Goal: Task Accomplishment & Management: Manage account settings

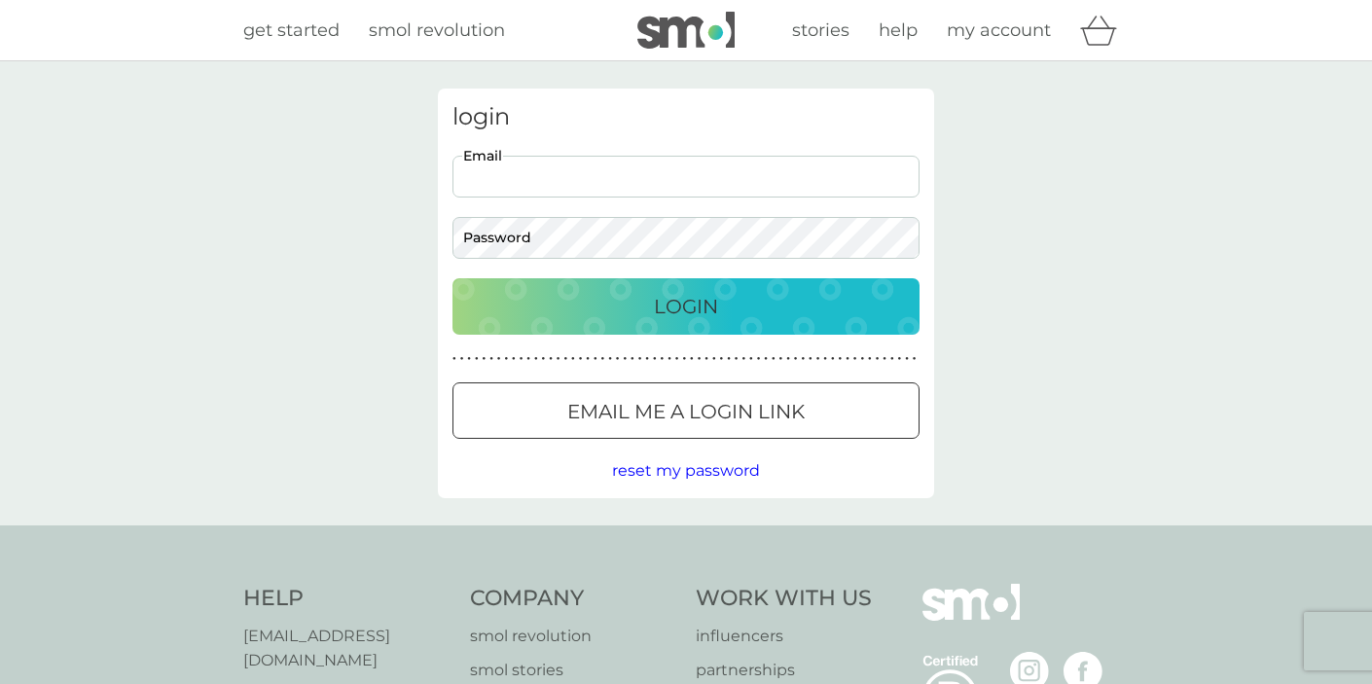
click at [672, 191] on input "Email" at bounding box center [685, 177] width 467 height 42
click at [683, 197] on input "Email" at bounding box center [685, 177] width 467 height 42
type input "[PERSON_NAME][EMAIL_ADDRESS][DOMAIN_NAME]"
click at [635, 324] on button "Login" at bounding box center [685, 306] width 467 height 56
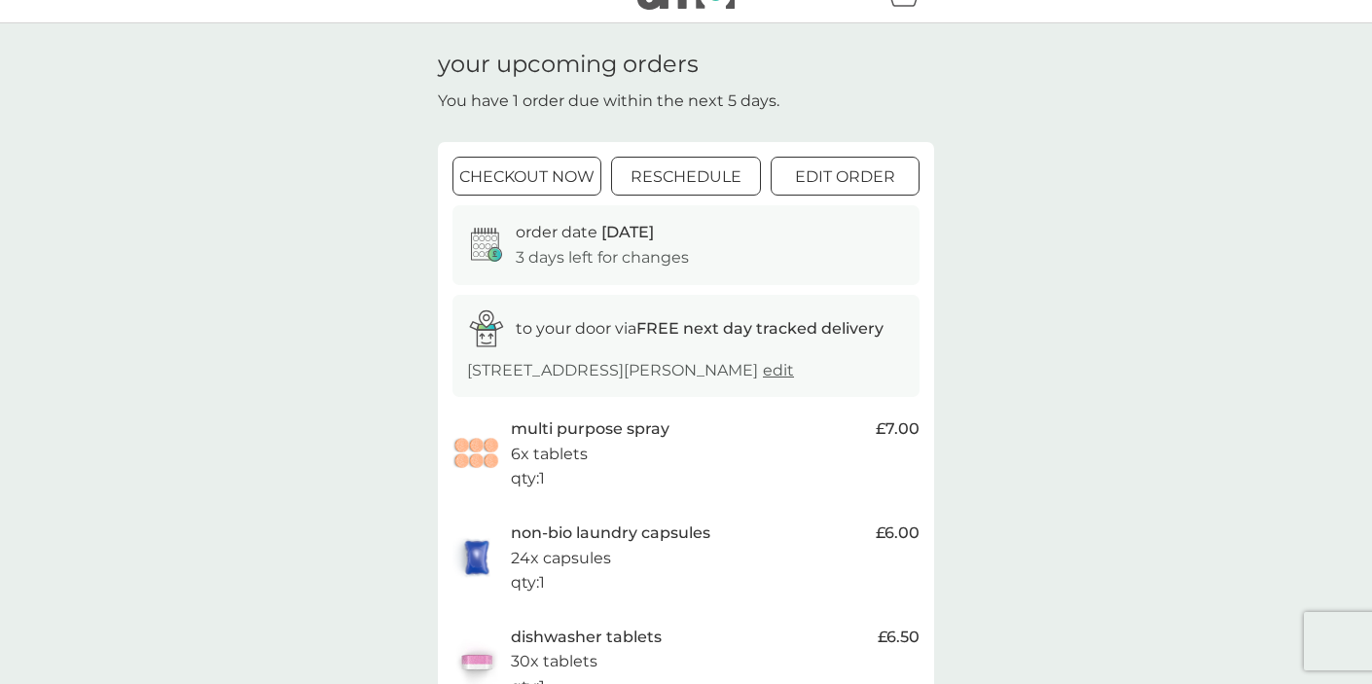
scroll to position [53, 0]
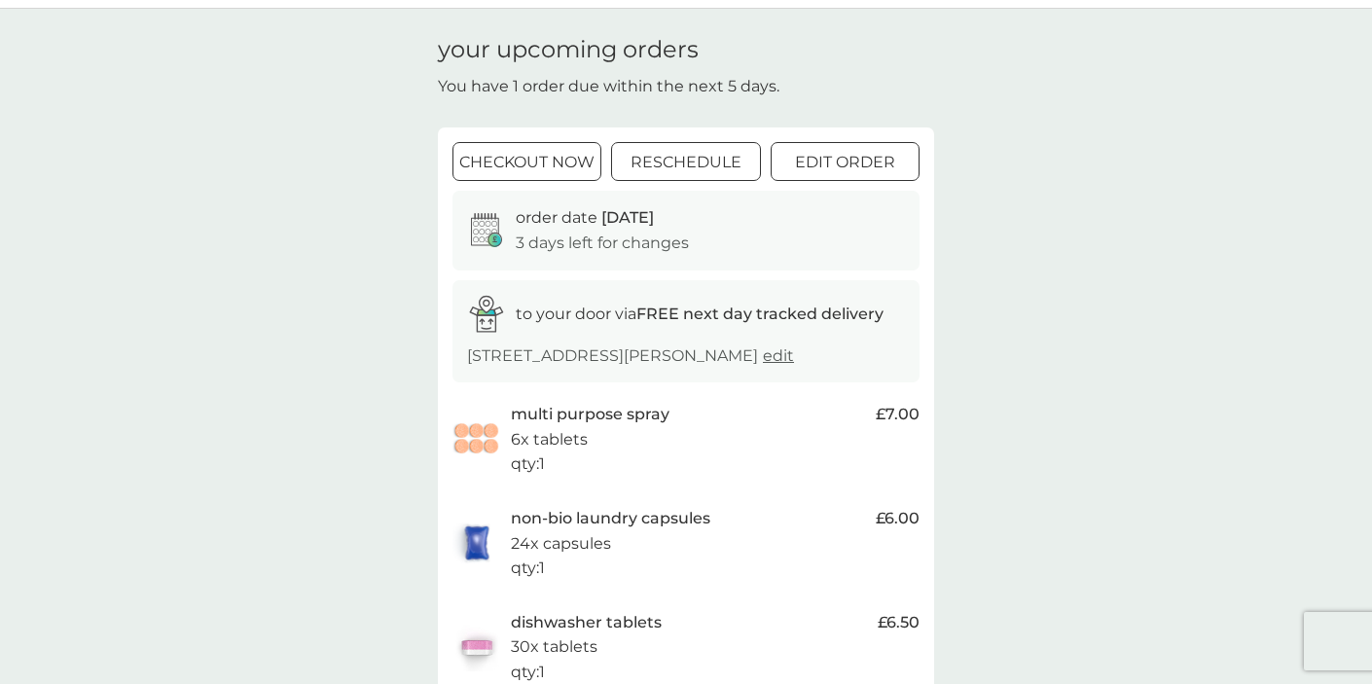
click at [821, 156] on div at bounding box center [844, 163] width 70 height 20
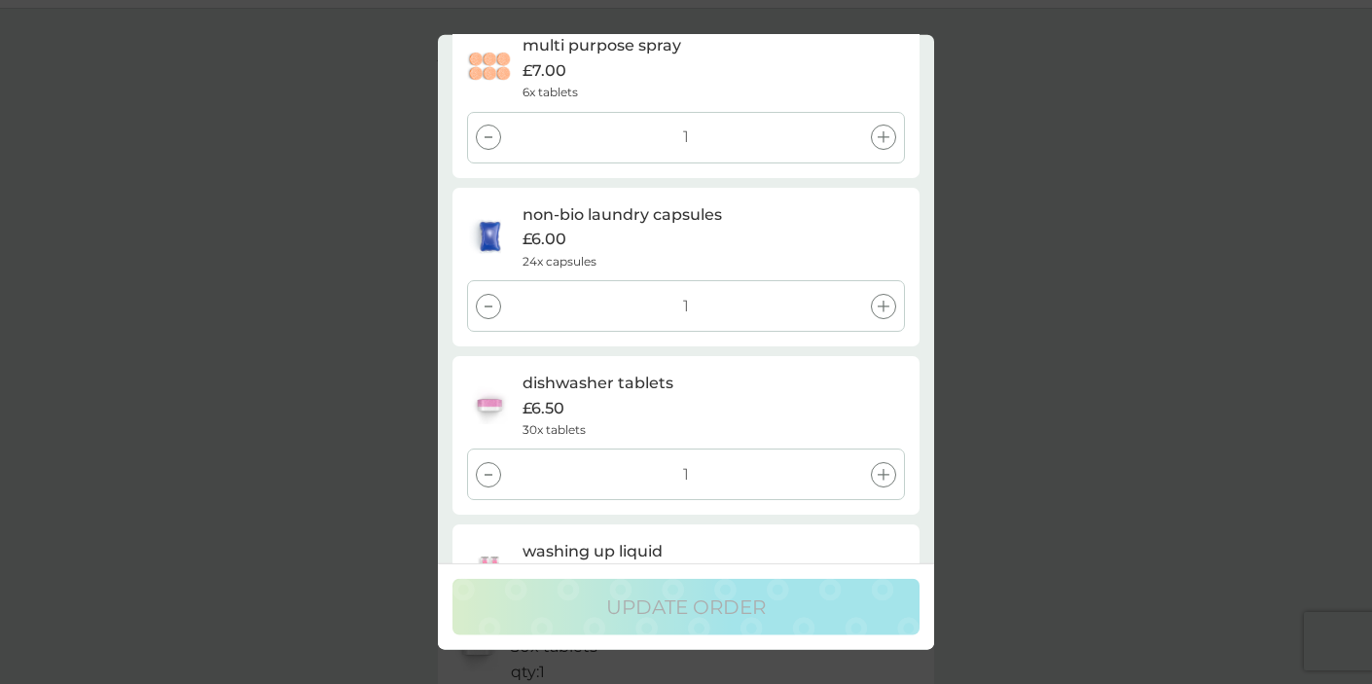
scroll to position [75, 0]
click at [482, 296] on div at bounding box center [488, 303] width 25 height 25
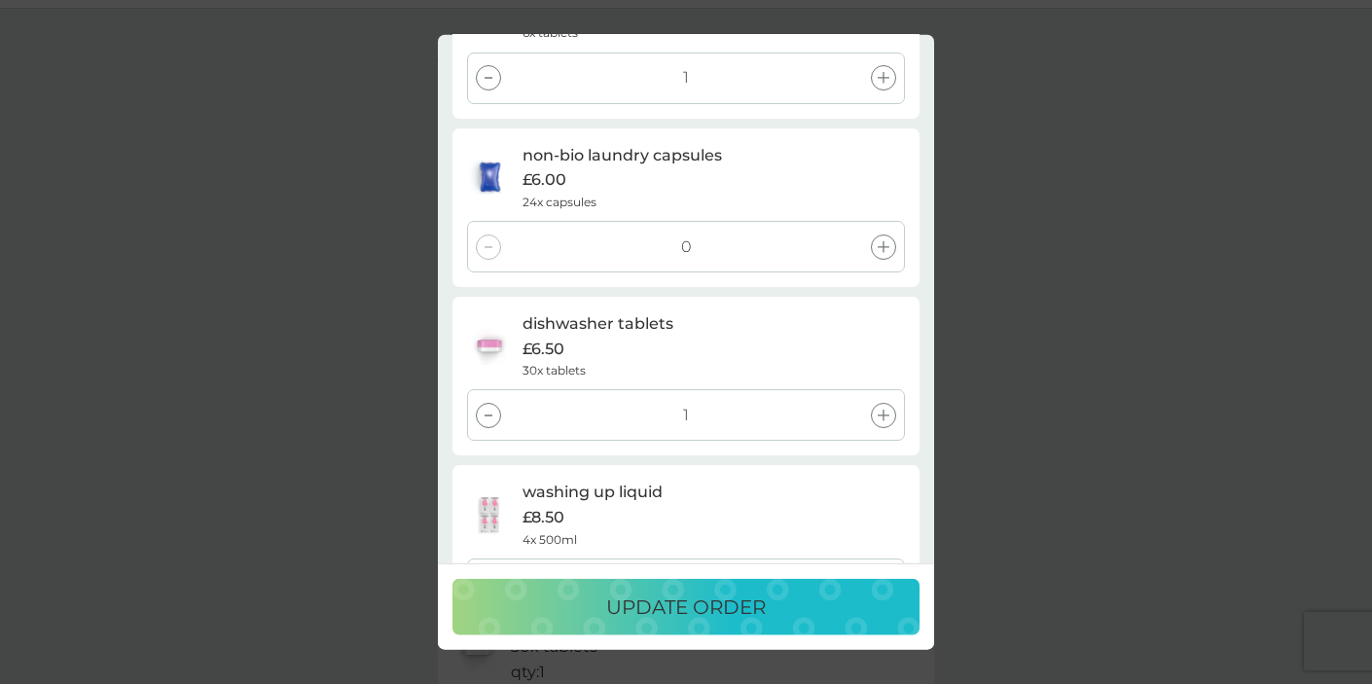
scroll to position [156, 0]
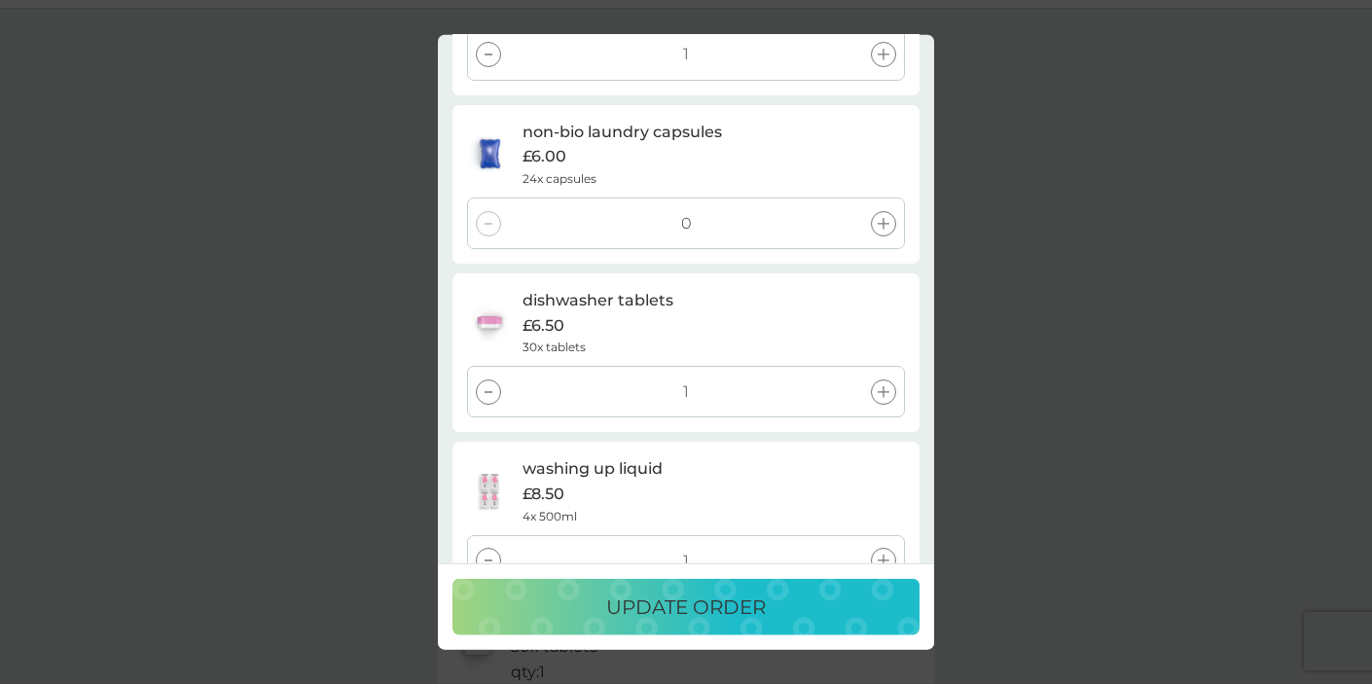
click at [488, 385] on div at bounding box center [488, 391] width 25 height 25
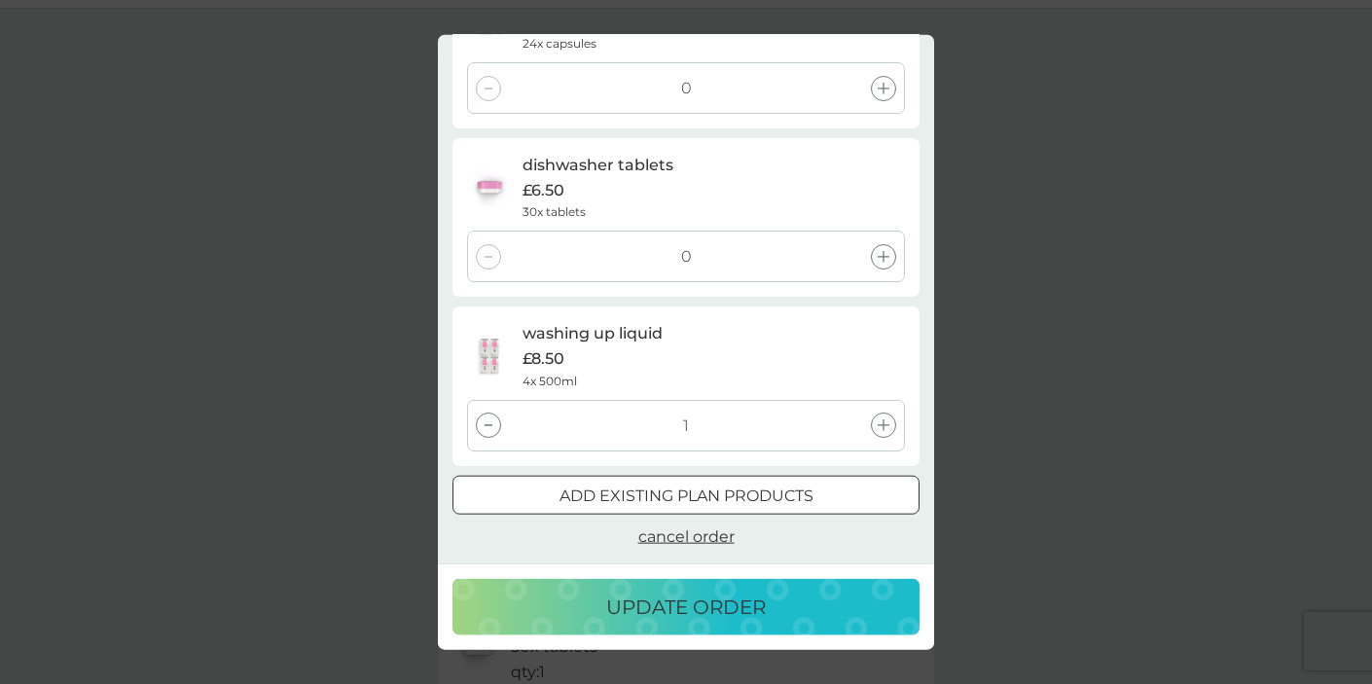
scroll to position [63, 0]
click at [678, 603] on p "update order" at bounding box center [686, 606] width 160 height 31
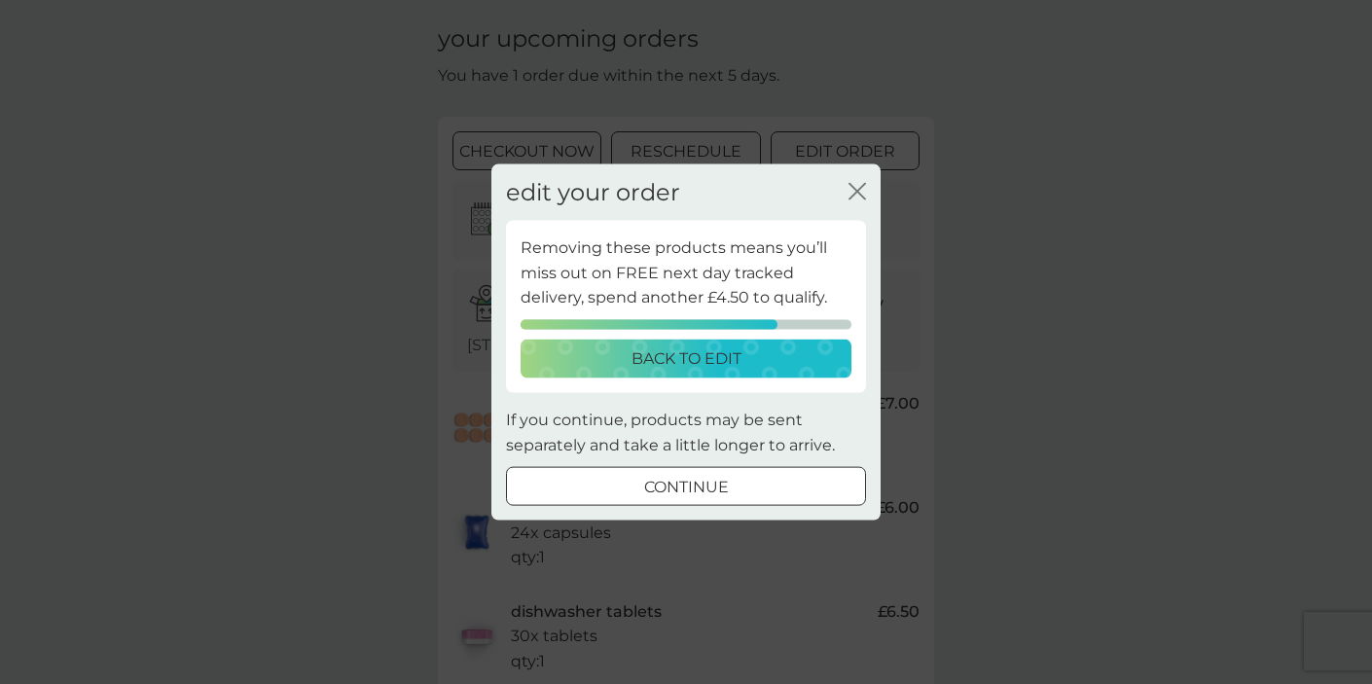
click at [686, 485] on div at bounding box center [686, 485] width 0 height 0
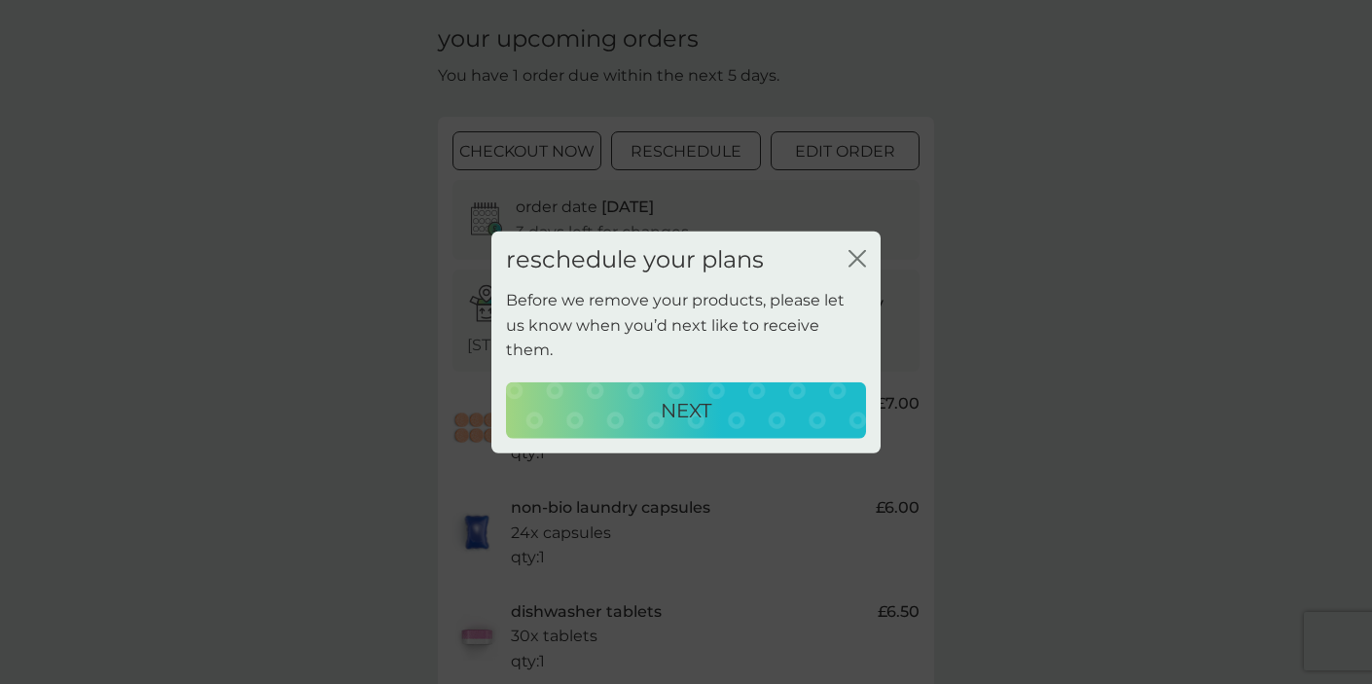
click at [718, 402] on div "NEXT" at bounding box center [685, 410] width 321 height 31
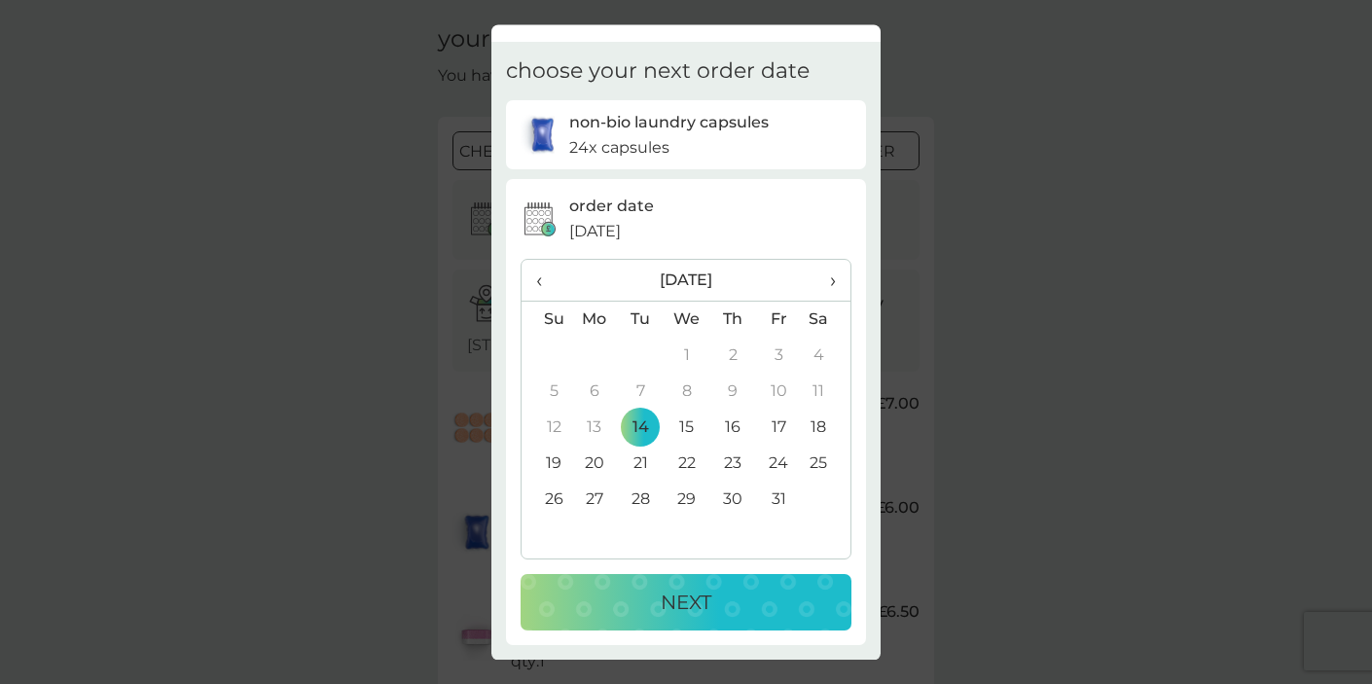
scroll to position [0, 0]
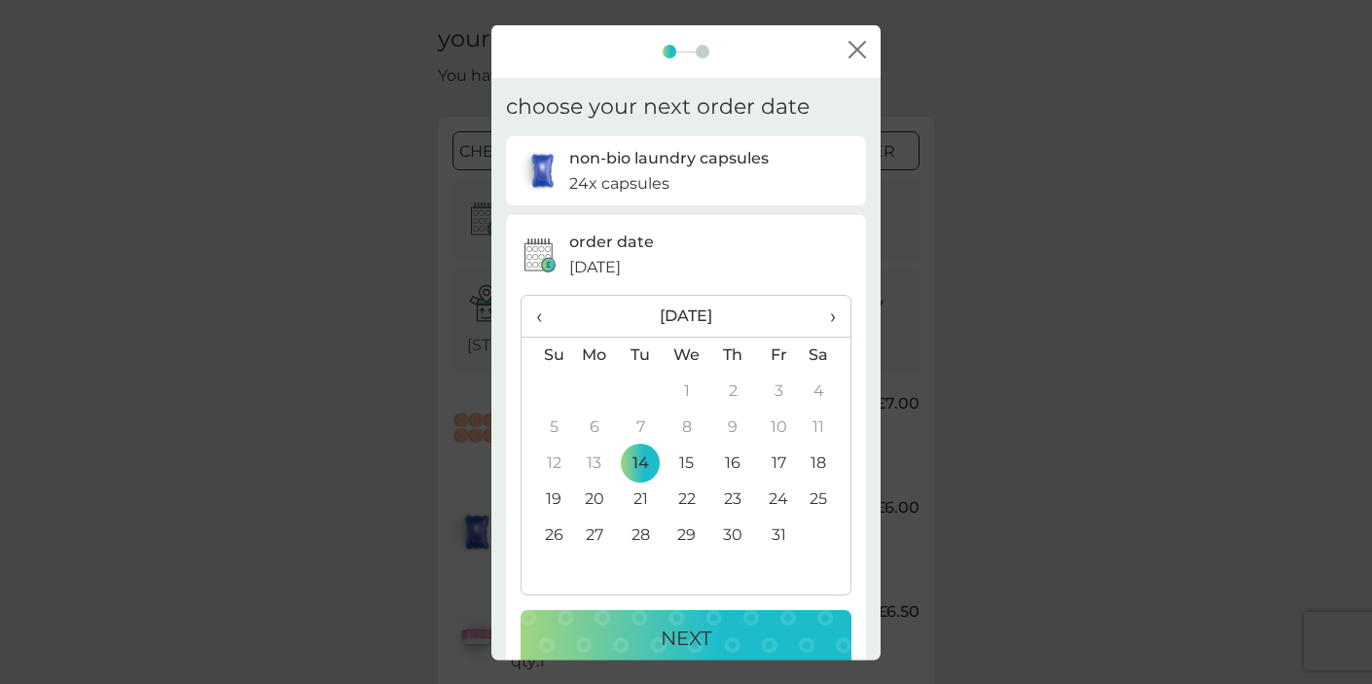
click at [854, 46] on icon "close" at bounding box center [853, 50] width 8 height 16
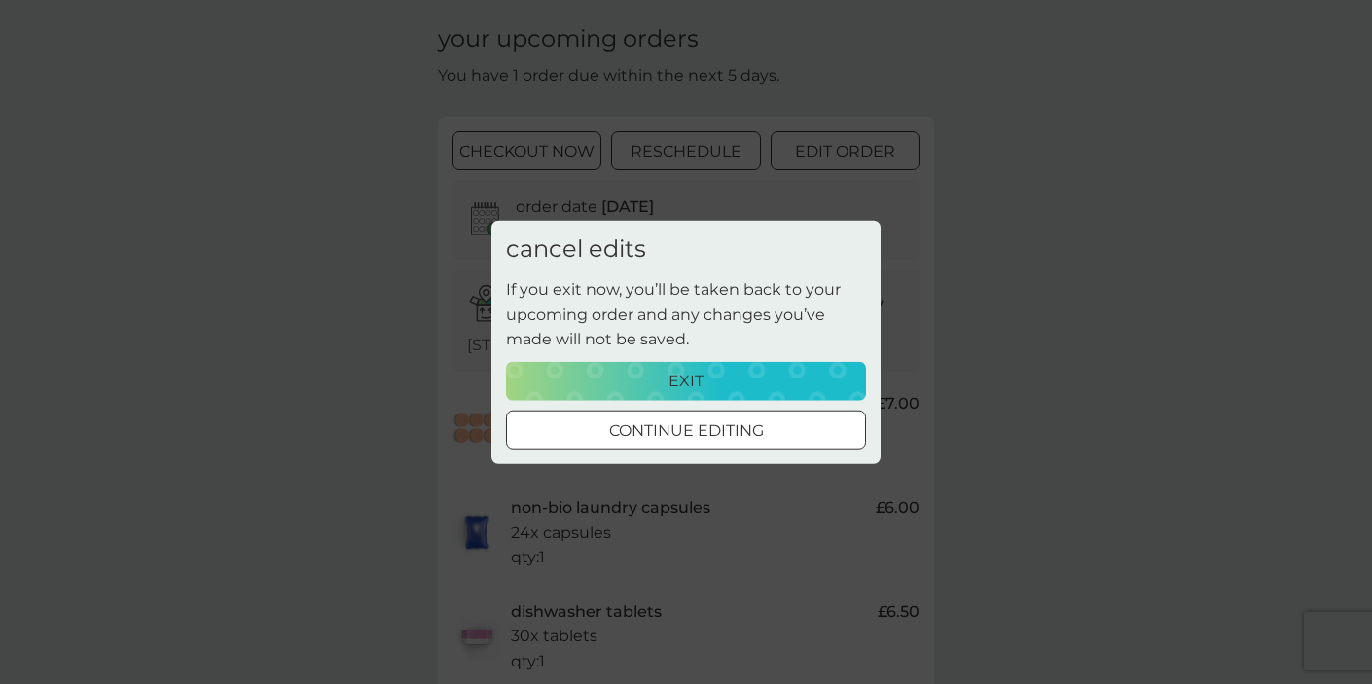
click at [645, 386] on div "exit" at bounding box center [685, 381] width 335 height 25
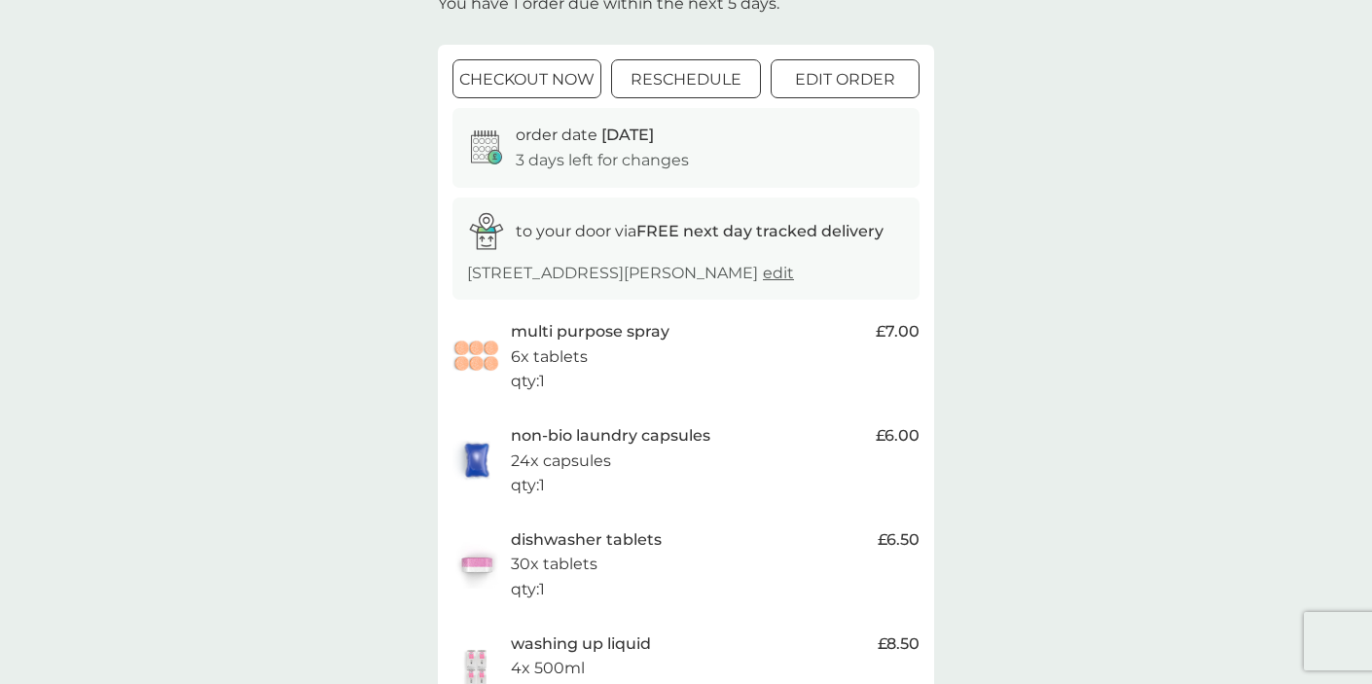
scroll to position [128, 0]
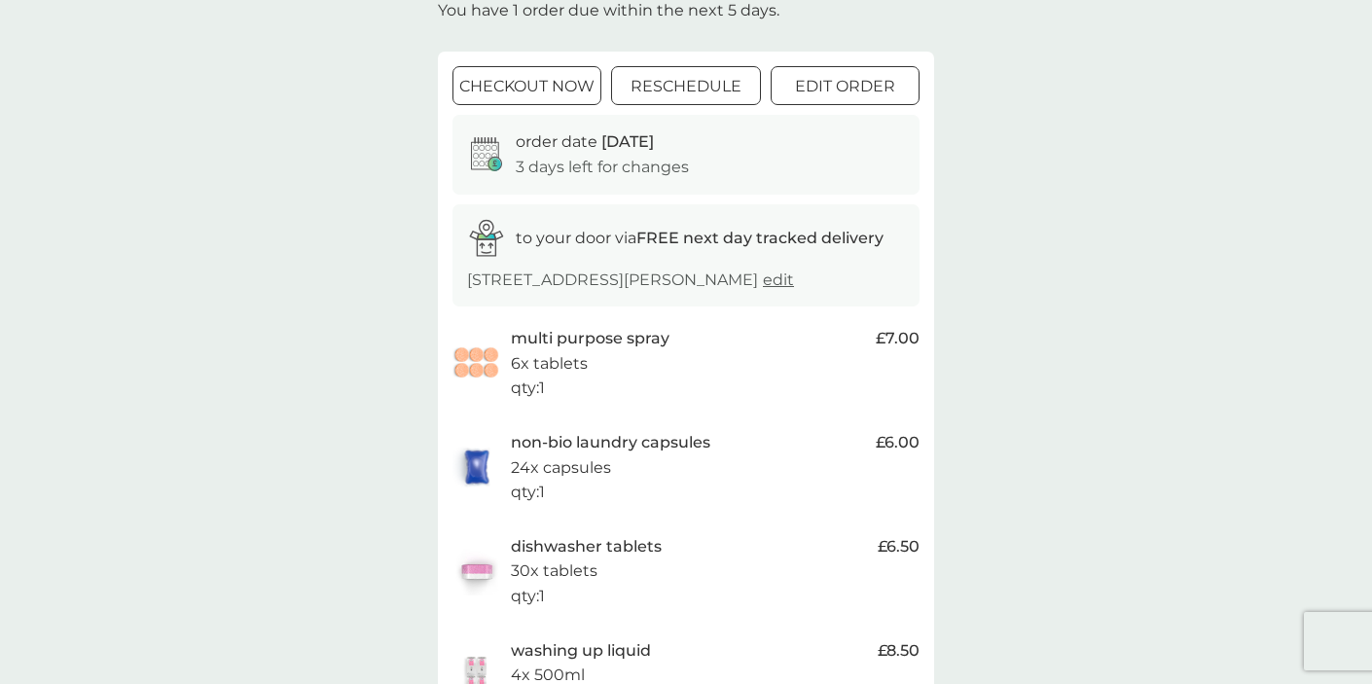
click at [844, 97] on p "edit order" at bounding box center [845, 86] width 100 height 25
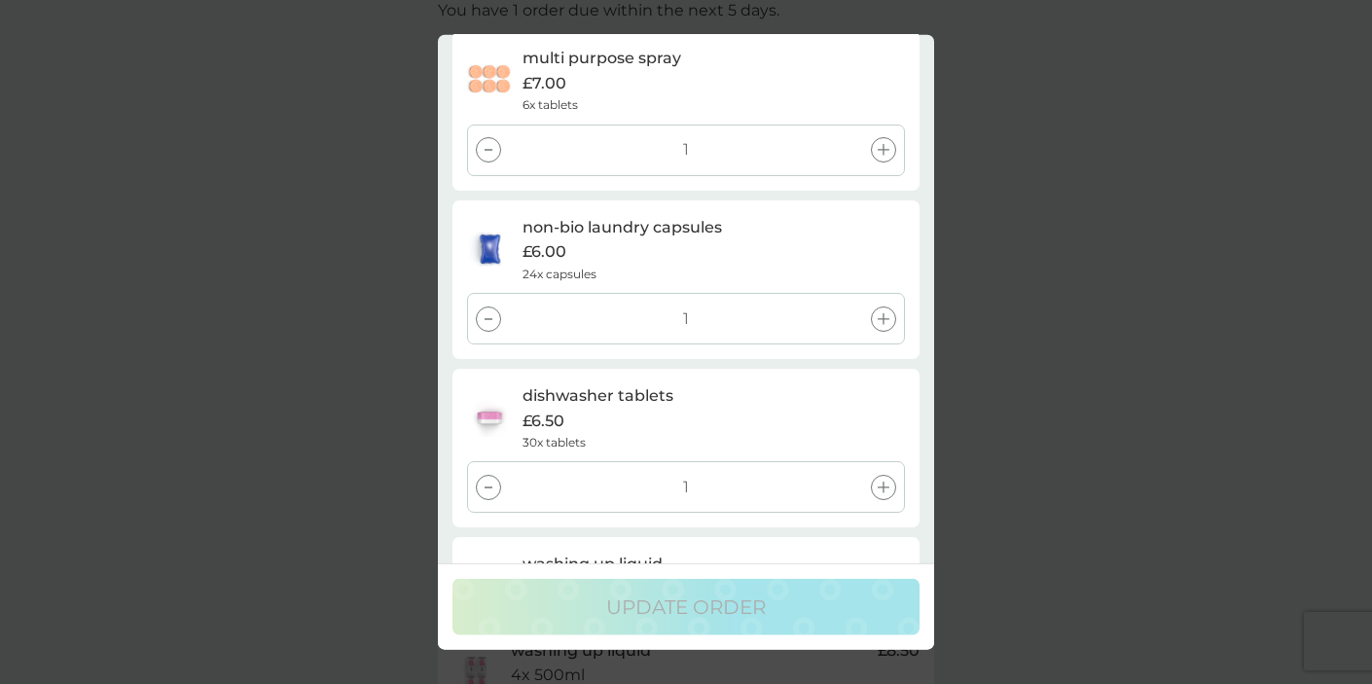
scroll to position [71, 0]
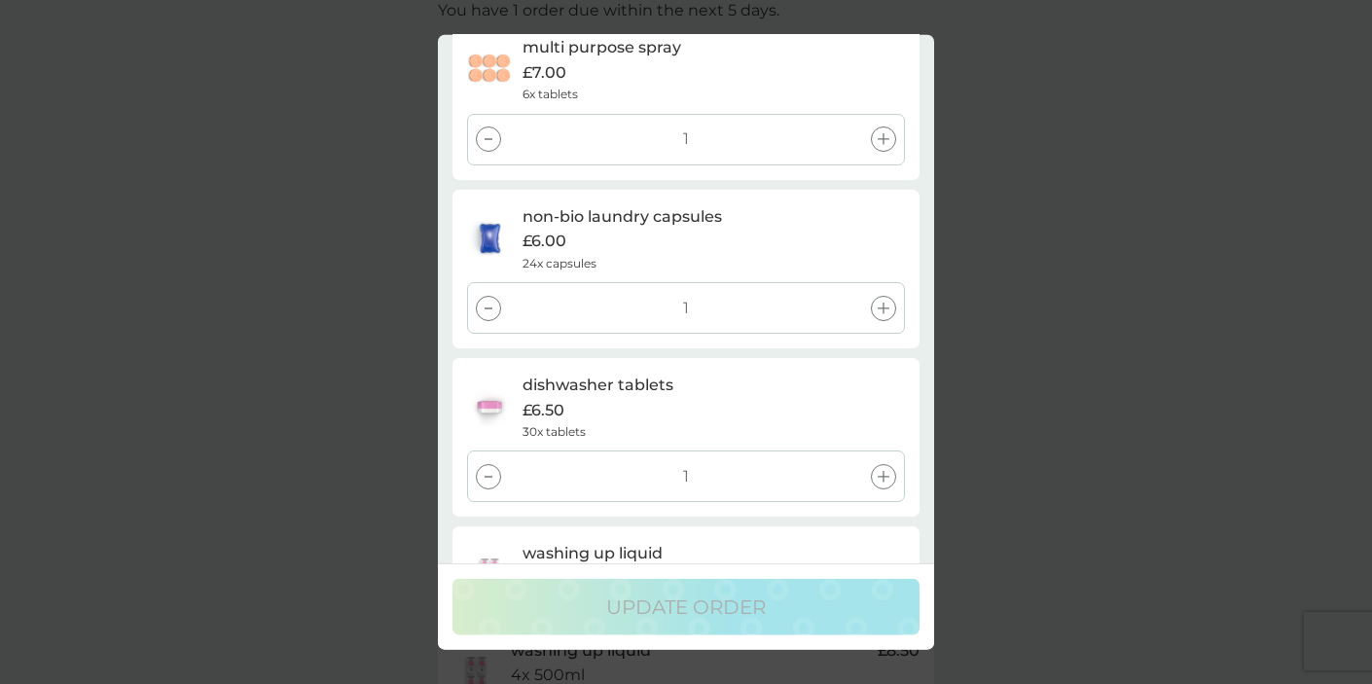
click at [485, 309] on div at bounding box center [488, 307] width 25 height 25
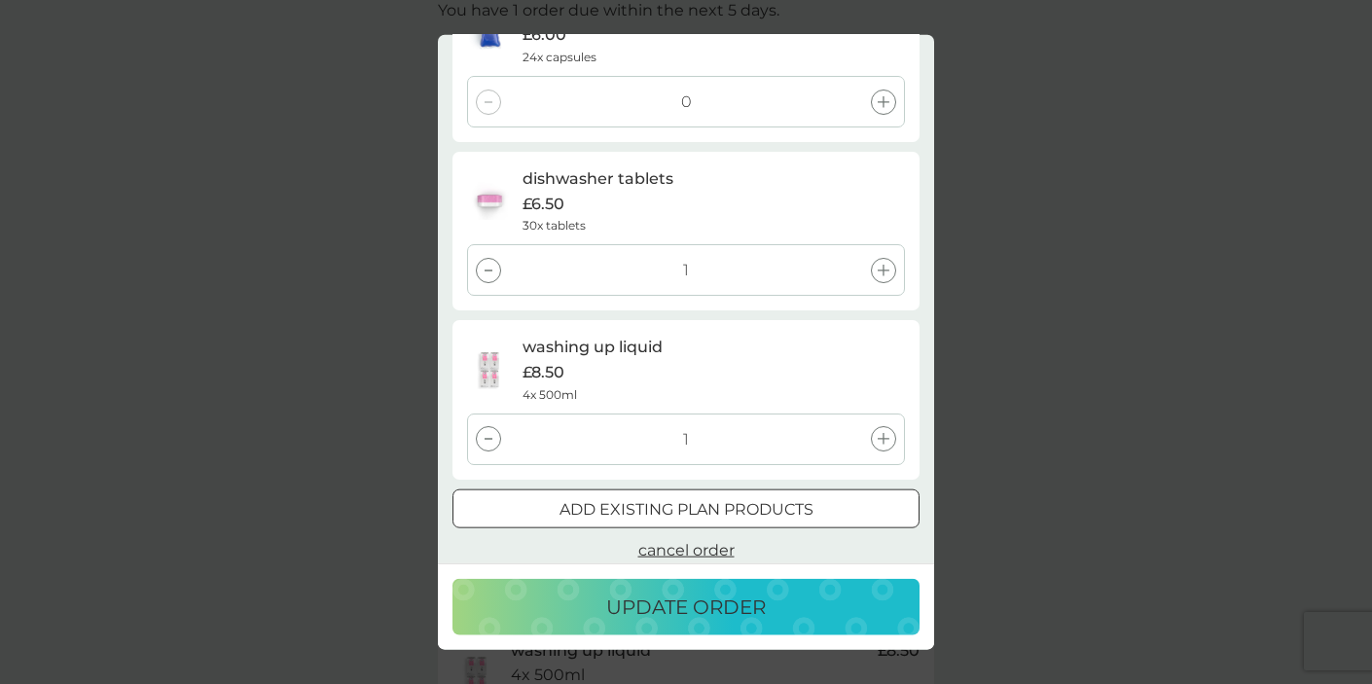
scroll to position [281, 0]
click at [484, 268] on div at bounding box center [488, 266] width 25 height 25
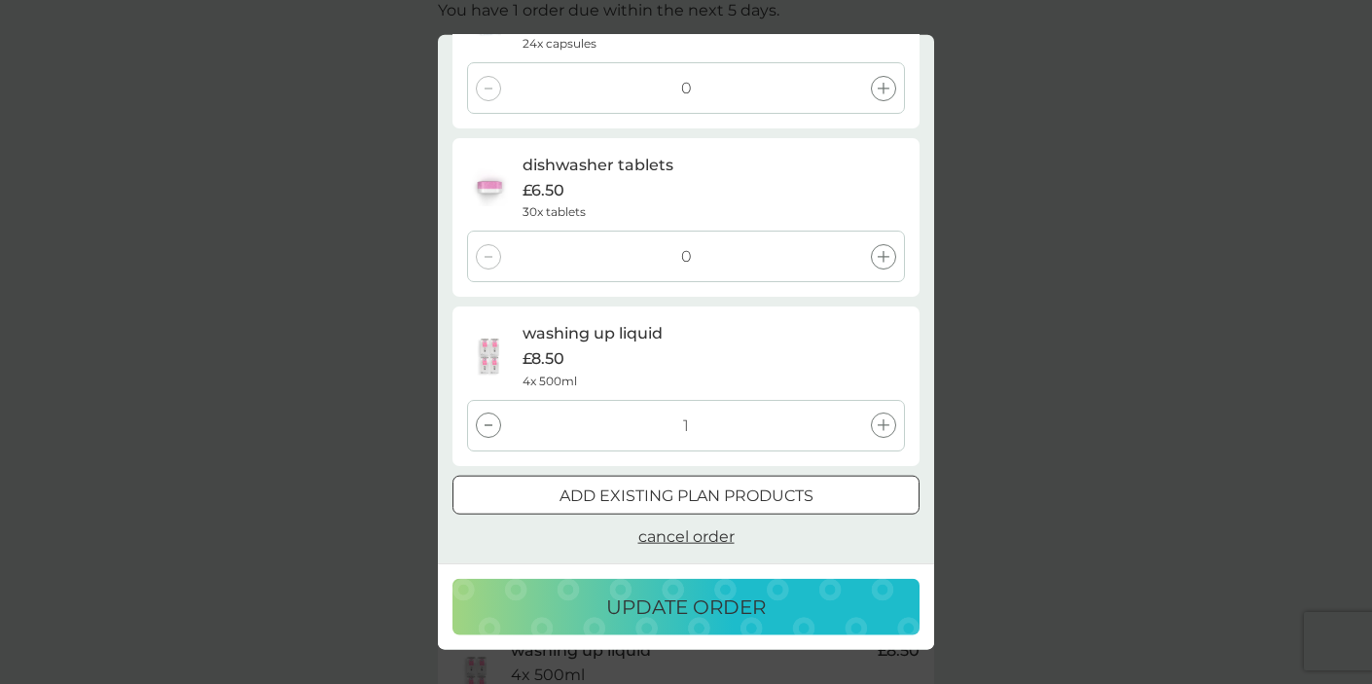
click at [671, 607] on p "update order" at bounding box center [686, 606] width 160 height 31
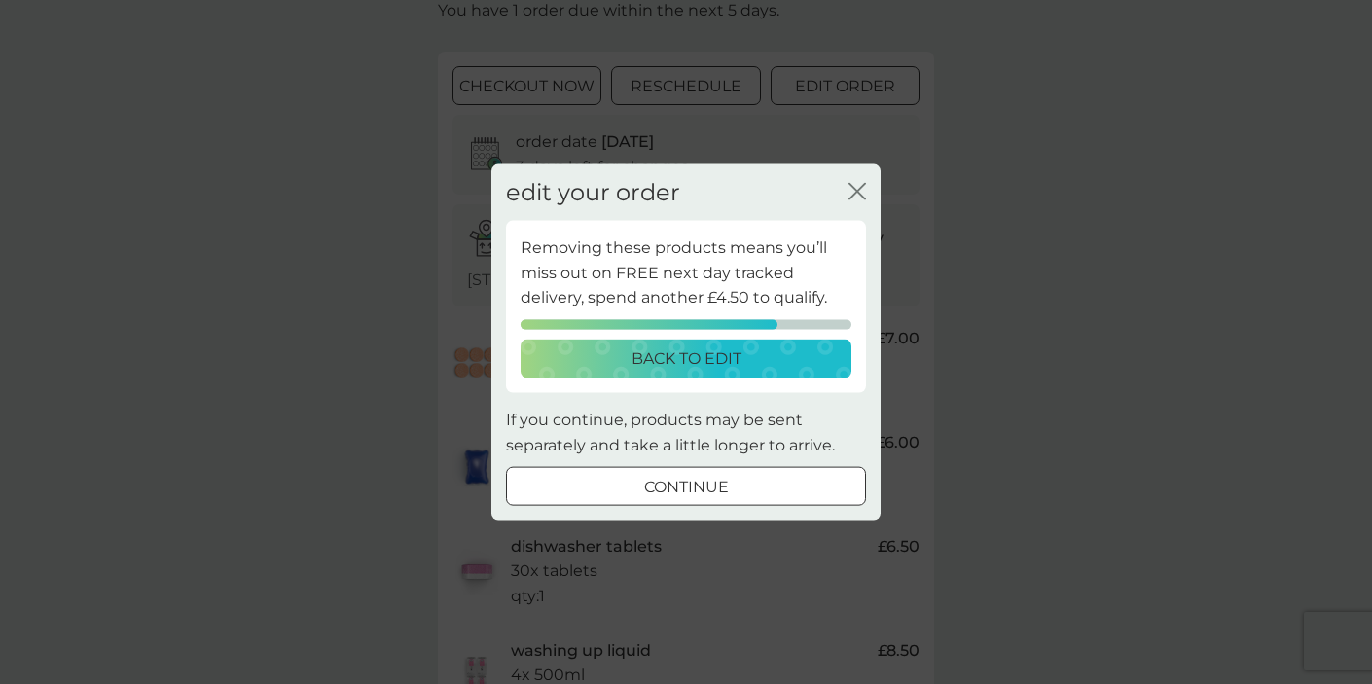
click at [664, 371] on p "back to edit" at bounding box center [686, 358] width 110 height 25
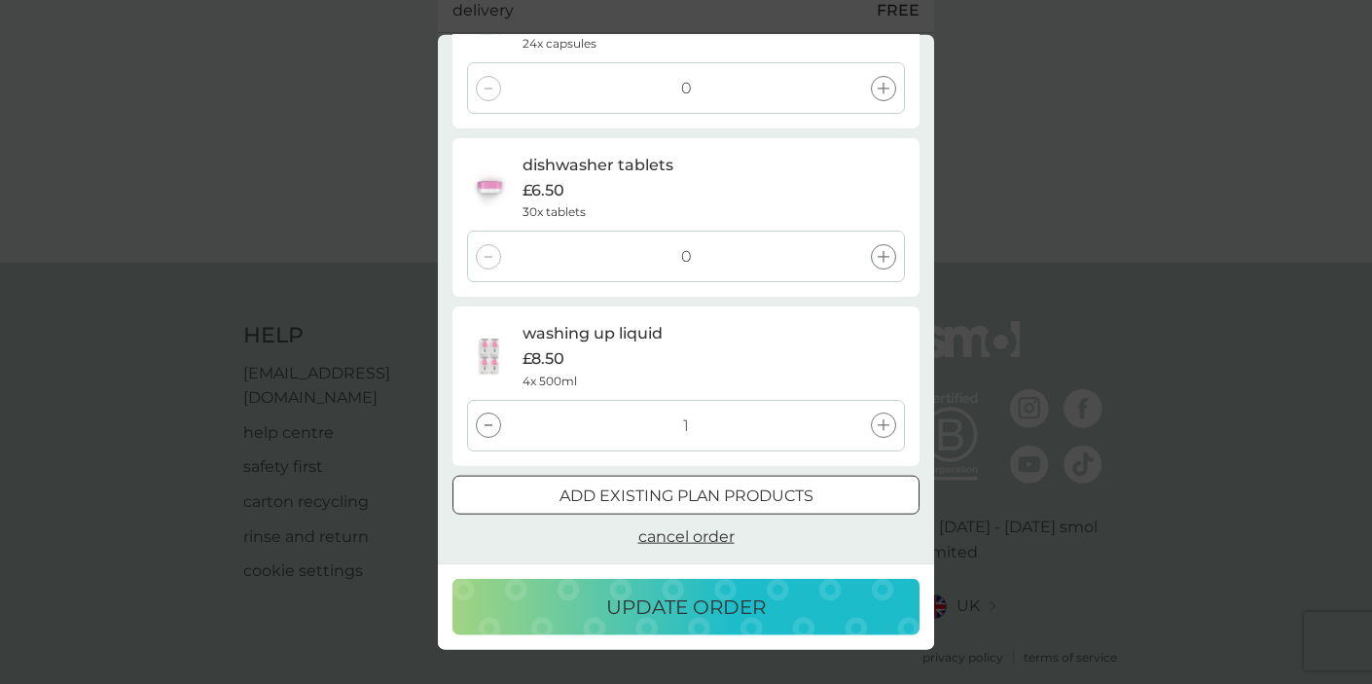
scroll to position [948, 0]
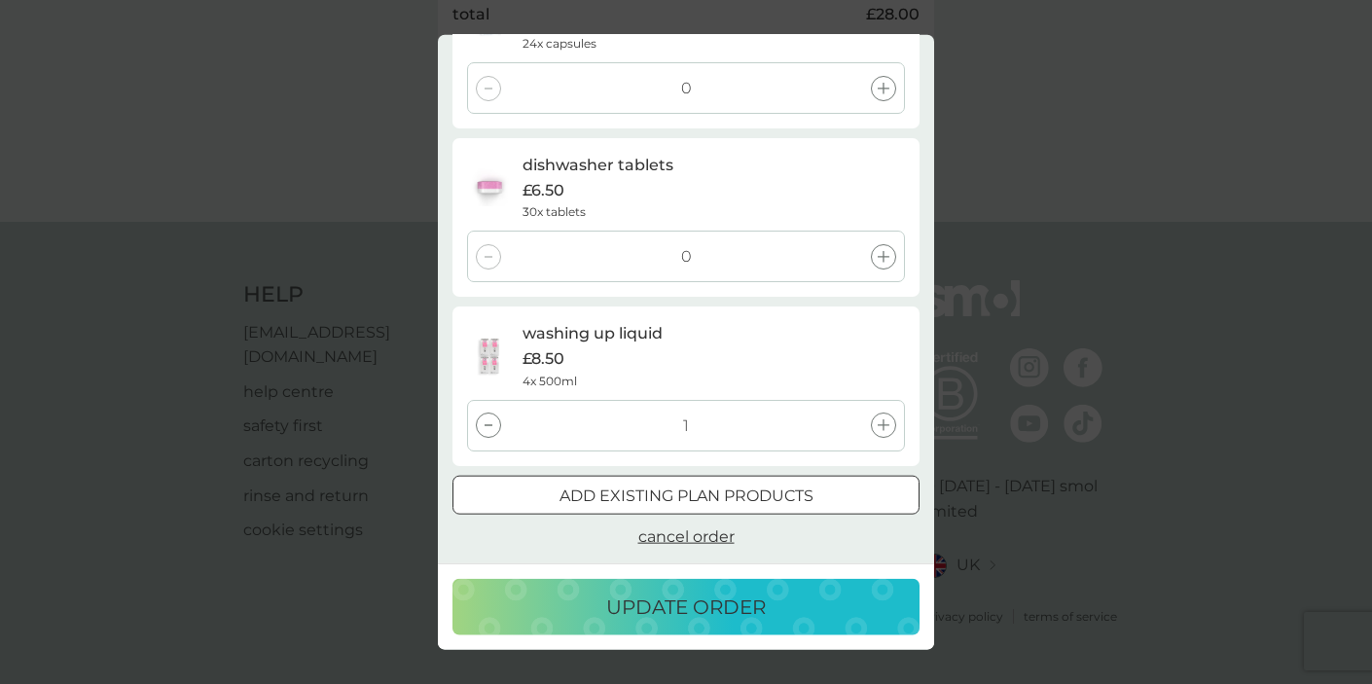
click at [665, 504] on div at bounding box center [686, 495] width 70 height 20
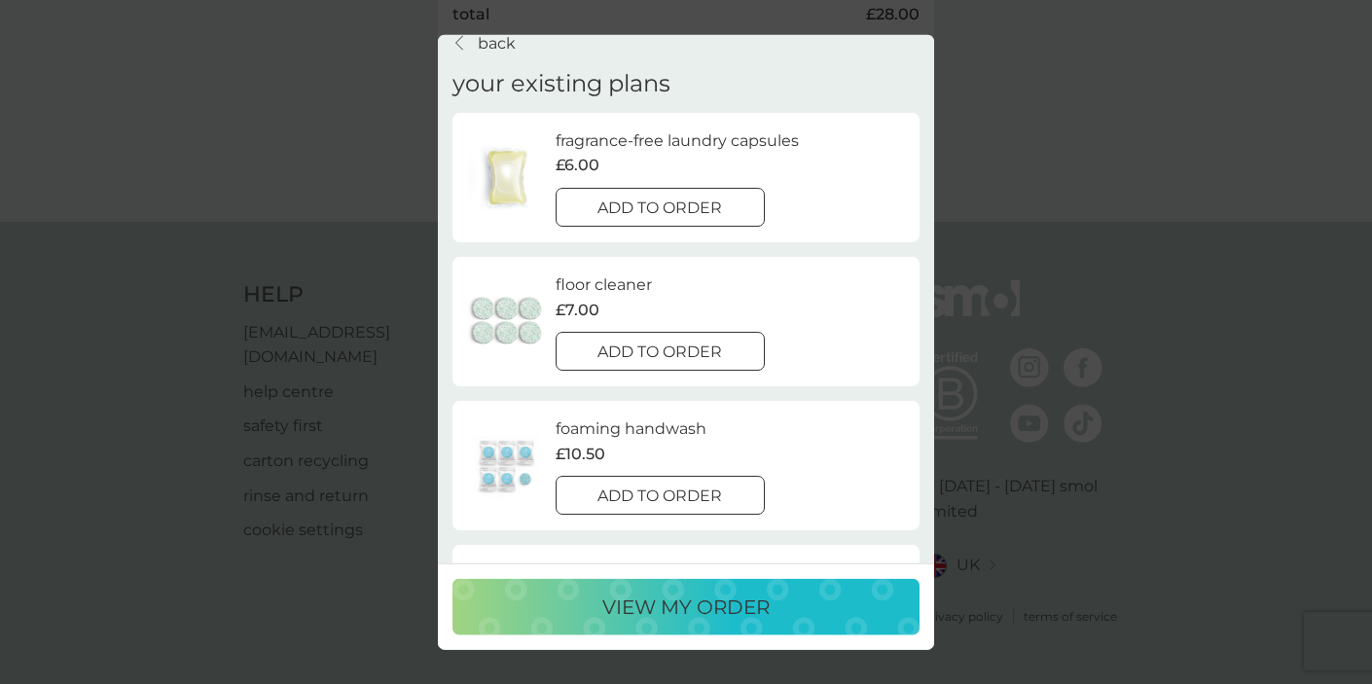
scroll to position [0, 0]
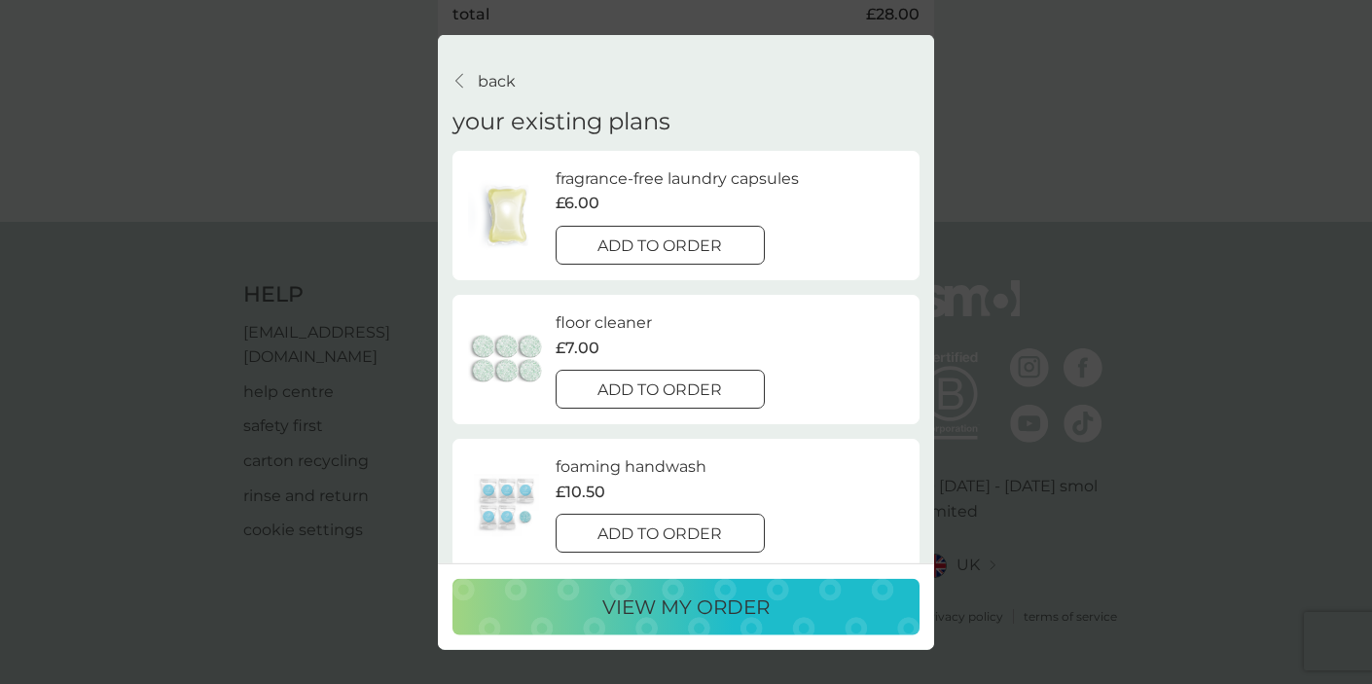
click at [593, 235] on div "add to order" at bounding box center [659, 245] width 207 height 25
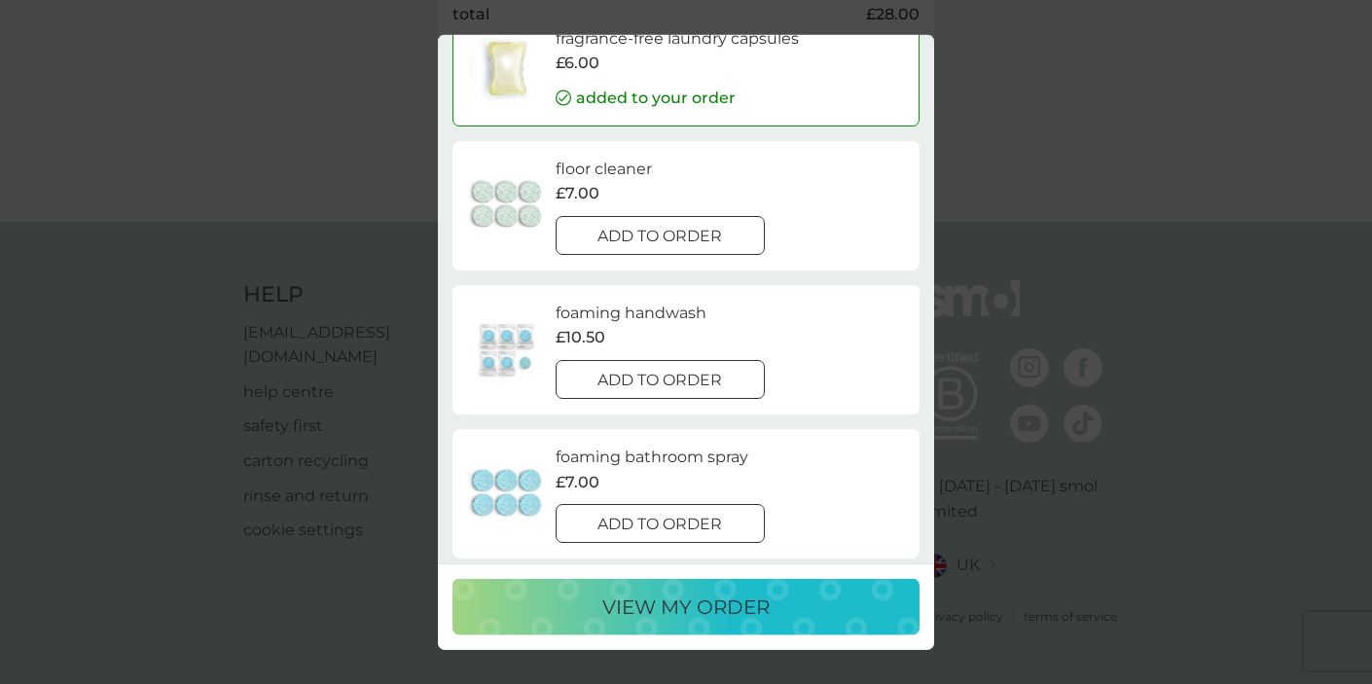
scroll to position [143, 0]
click at [689, 388] on p "add to order" at bounding box center [659, 377] width 125 height 25
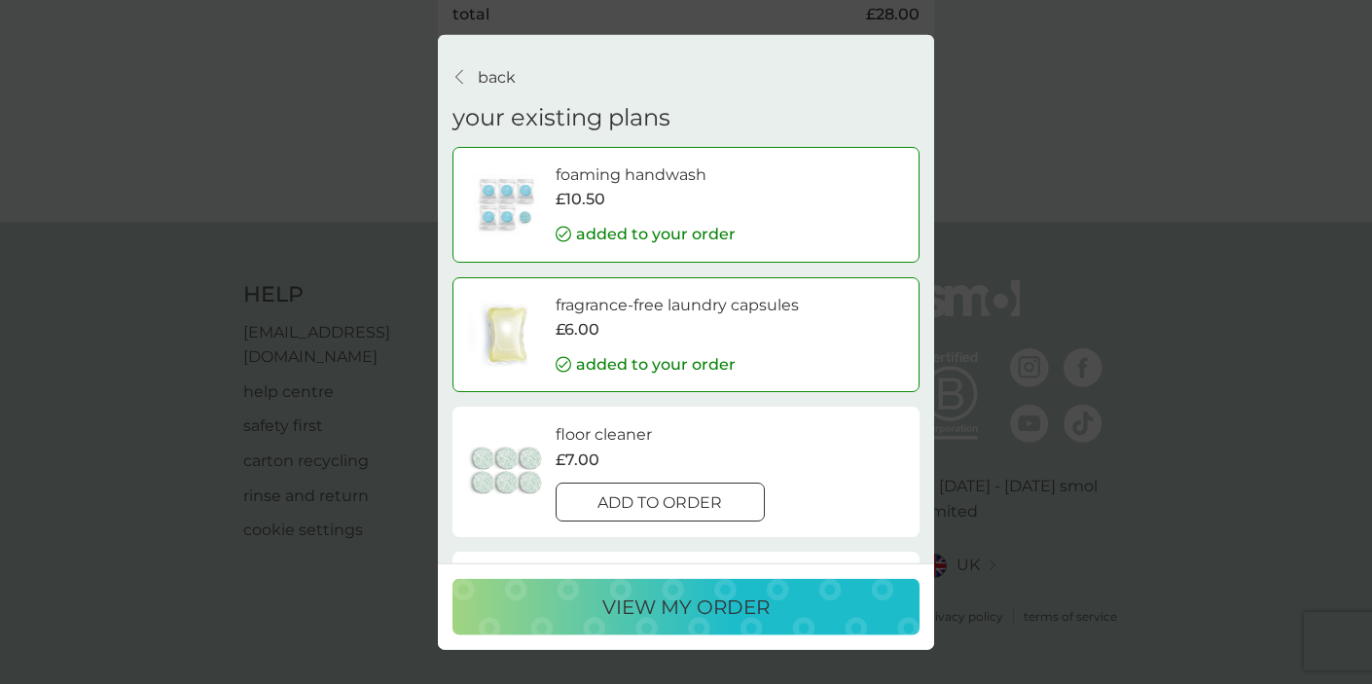
scroll to position [3, 0]
click at [674, 603] on p "view my order" at bounding box center [685, 606] width 167 height 31
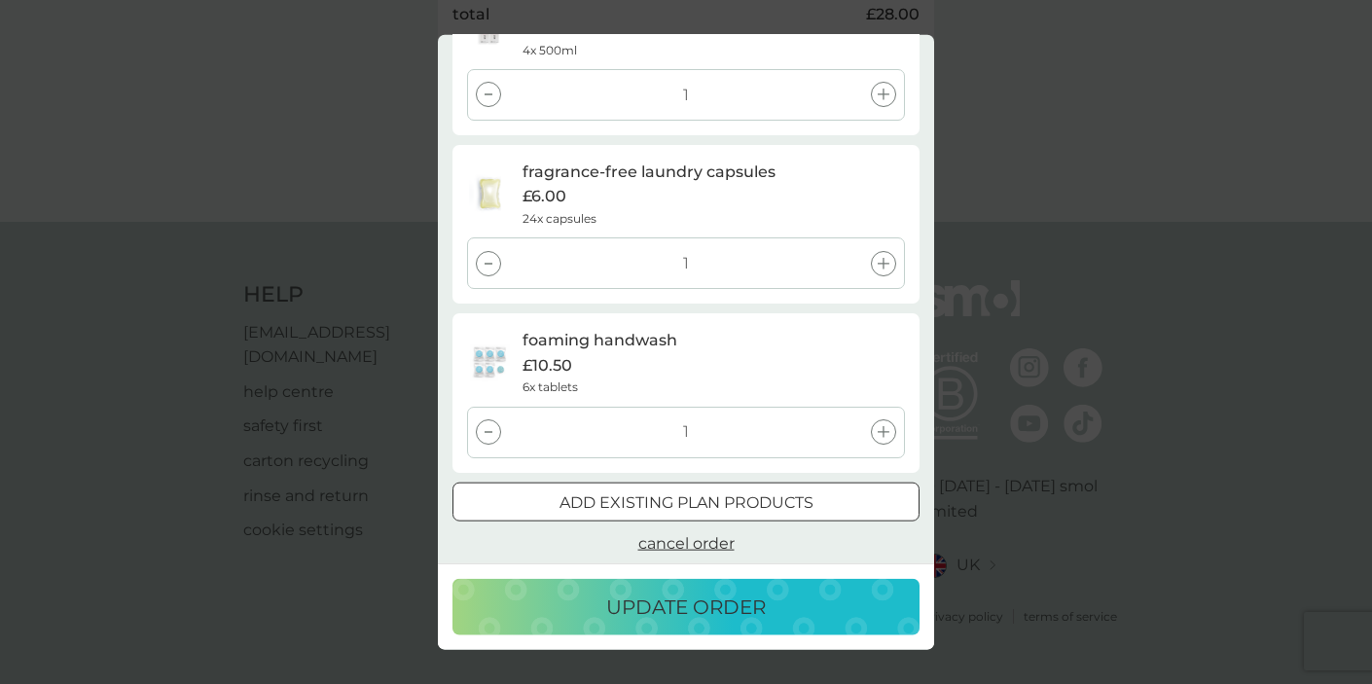
scroll to position [628, 0]
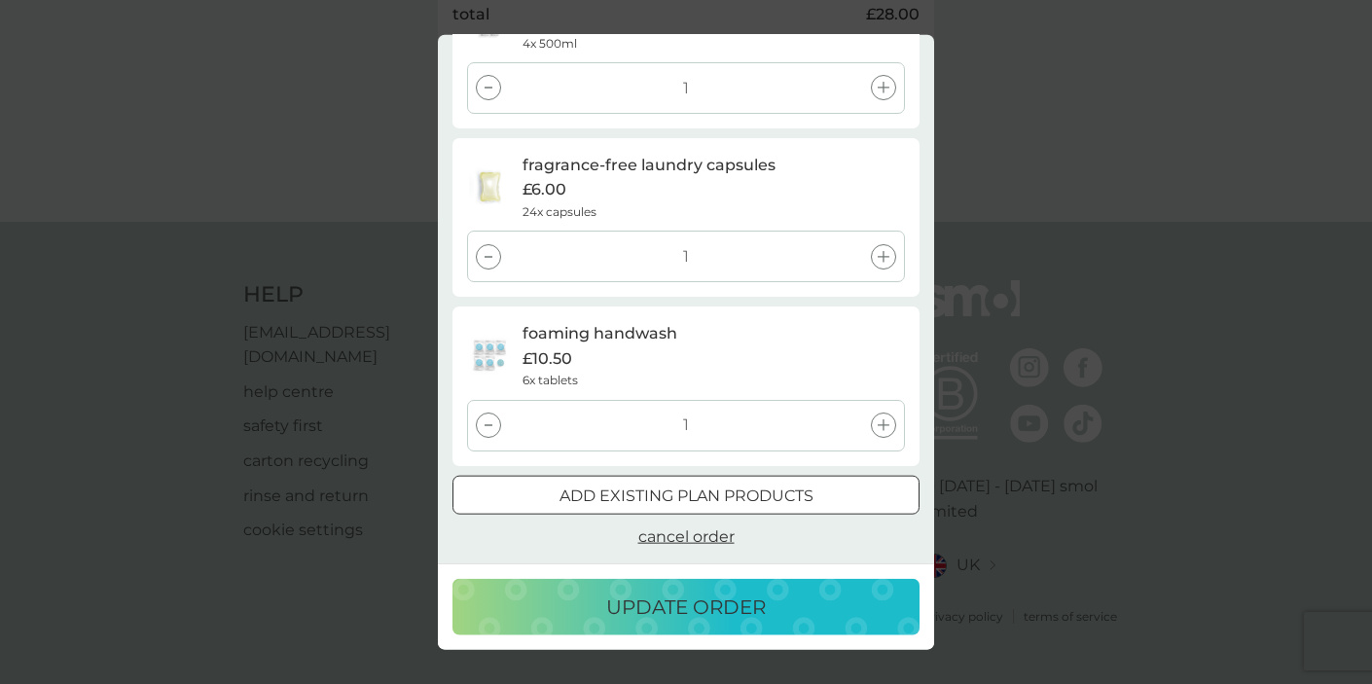
click at [722, 617] on p "update order" at bounding box center [686, 606] width 160 height 31
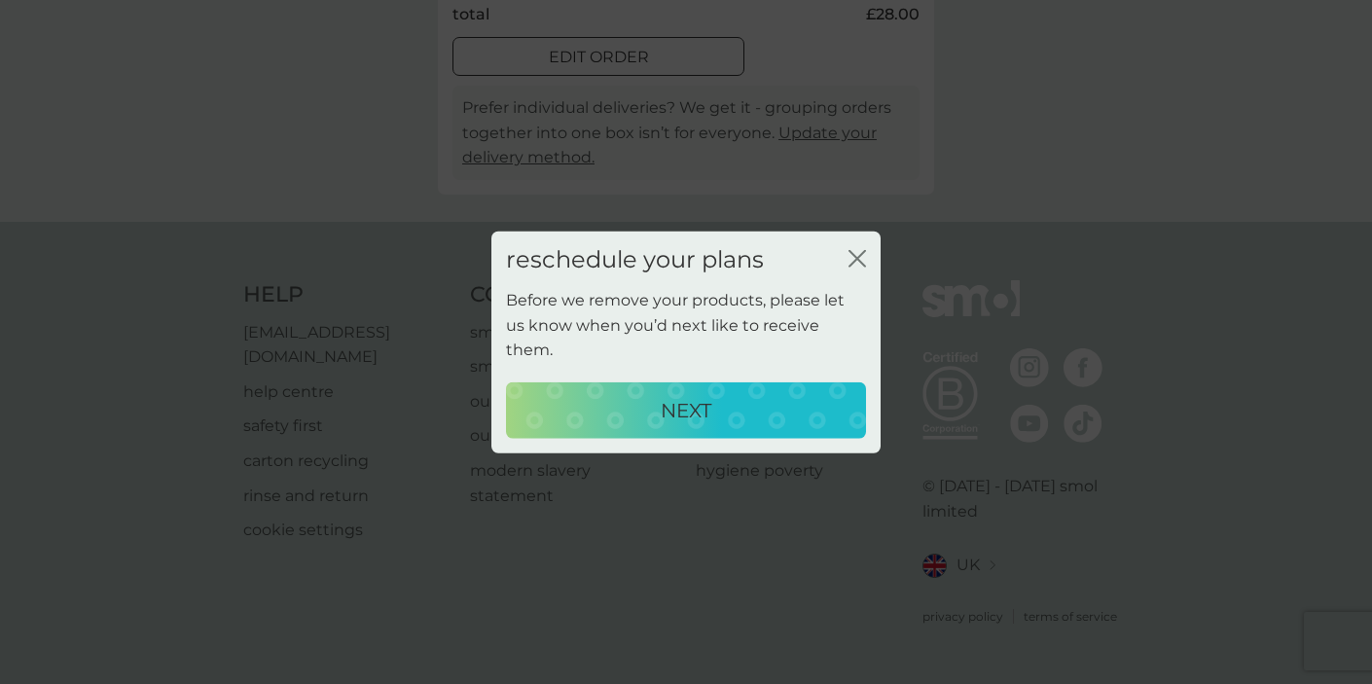
click at [736, 411] on div "NEXT" at bounding box center [685, 410] width 321 height 31
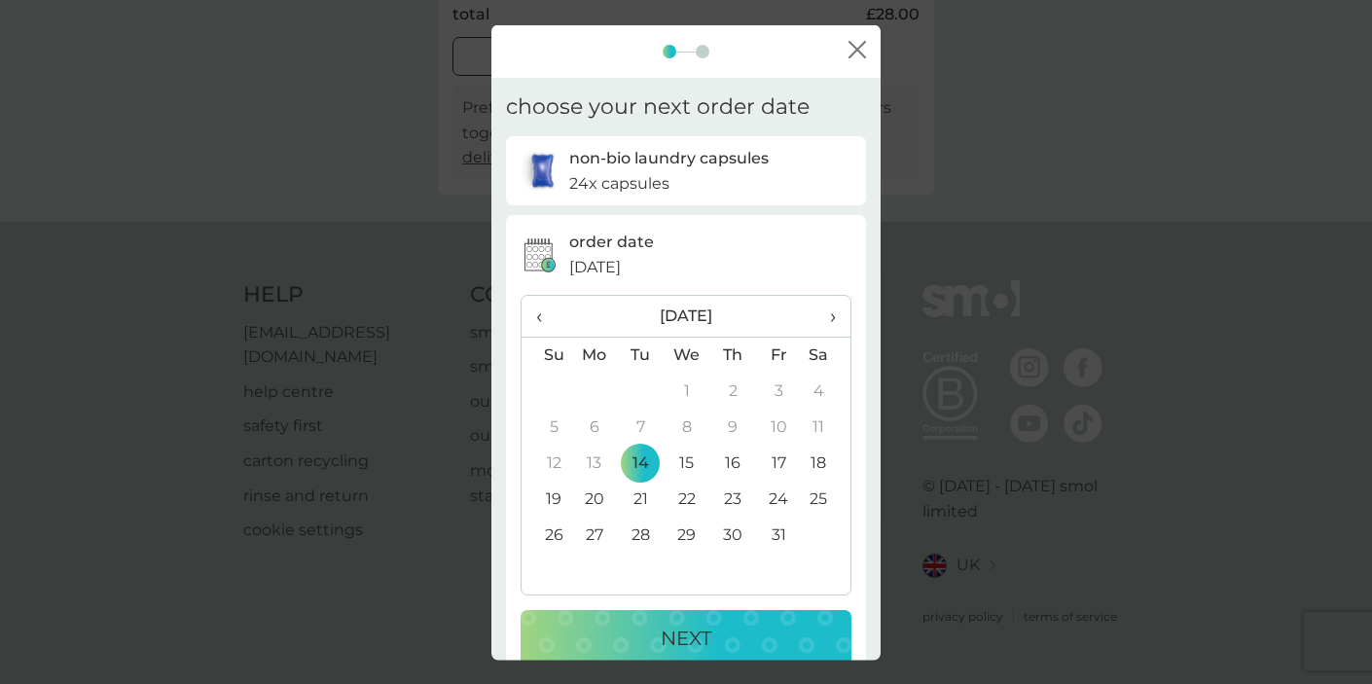
scroll to position [35, 0]
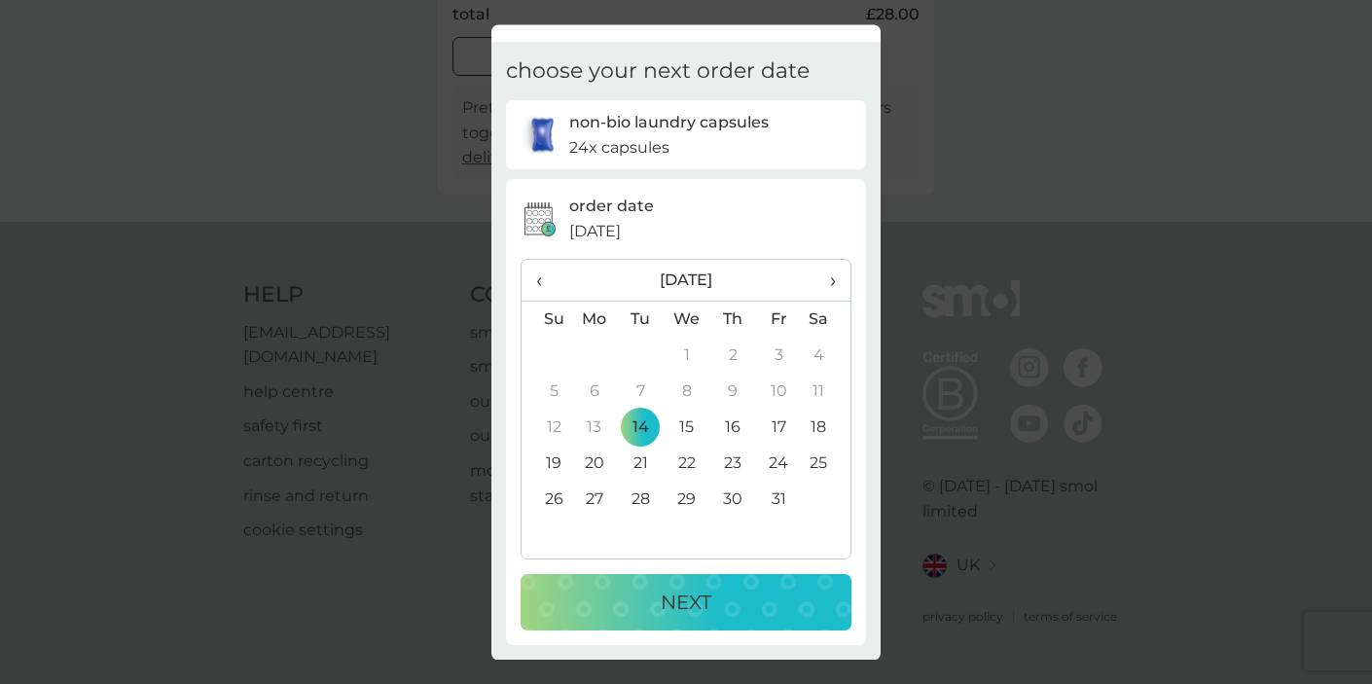
click at [729, 273] on th "[DATE]" at bounding box center [686, 281] width 231 height 42
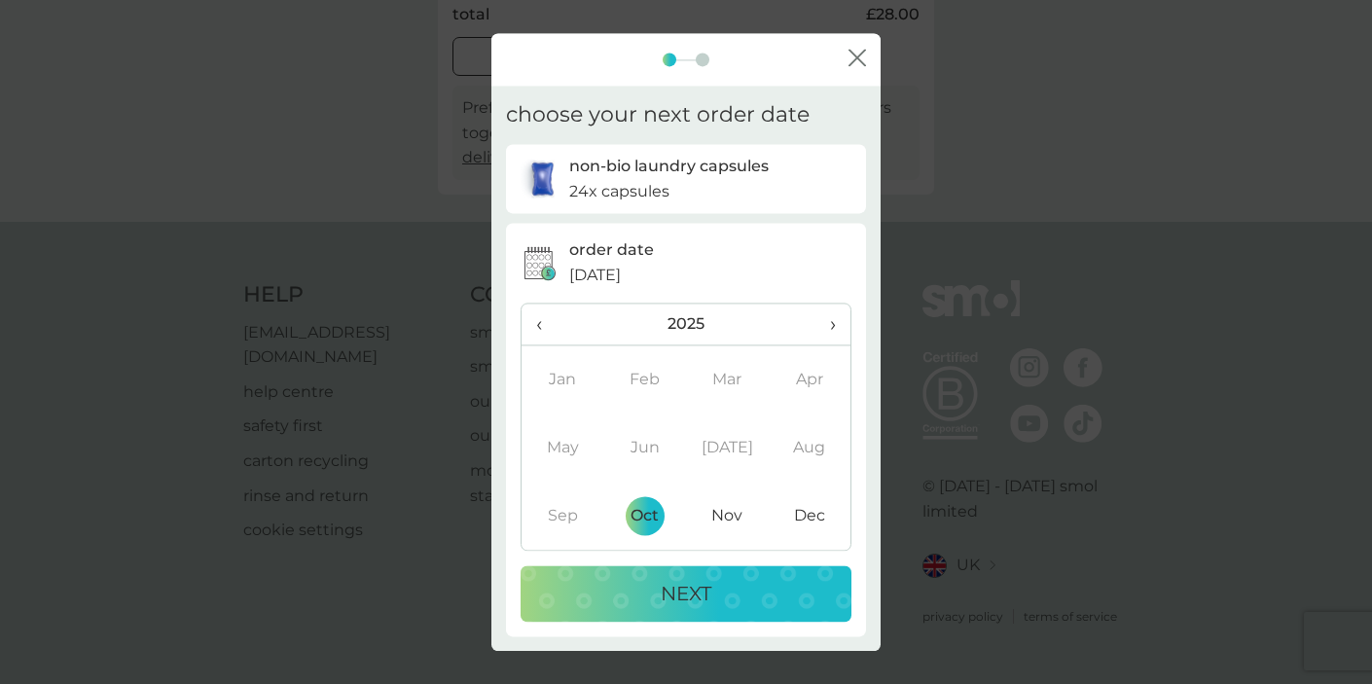
scroll to position [0, 0]
click at [691, 322] on th "2025" at bounding box center [686, 325] width 222 height 42
click at [815, 451] on td "2026" at bounding box center [809, 447] width 83 height 68
click at [661, 383] on td "Feb" at bounding box center [645, 379] width 83 height 68
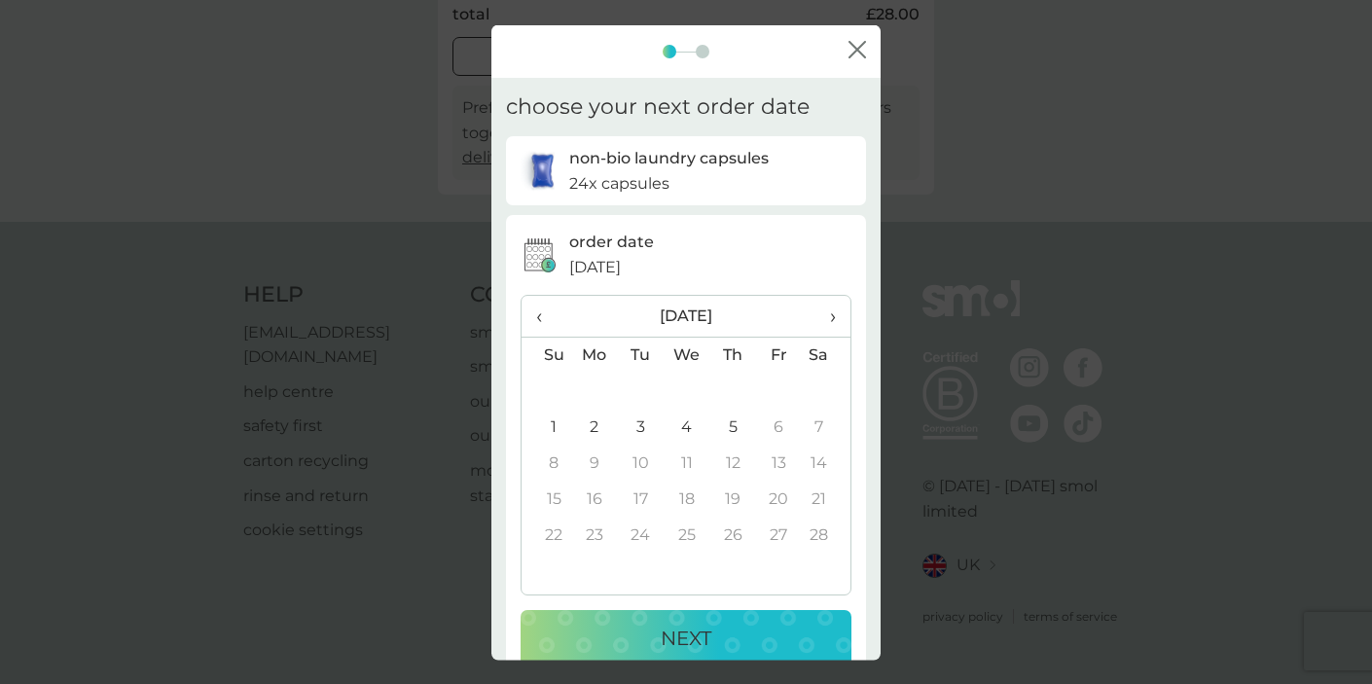
click at [733, 438] on td "5" at bounding box center [733, 427] width 46 height 36
click at [649, 630] on div "NEXT" at bounding box center [686, 637] width 292 height 31
click at [680, 315] on th "[DATE]" at bounding box center [686, 316] width 231 height 42
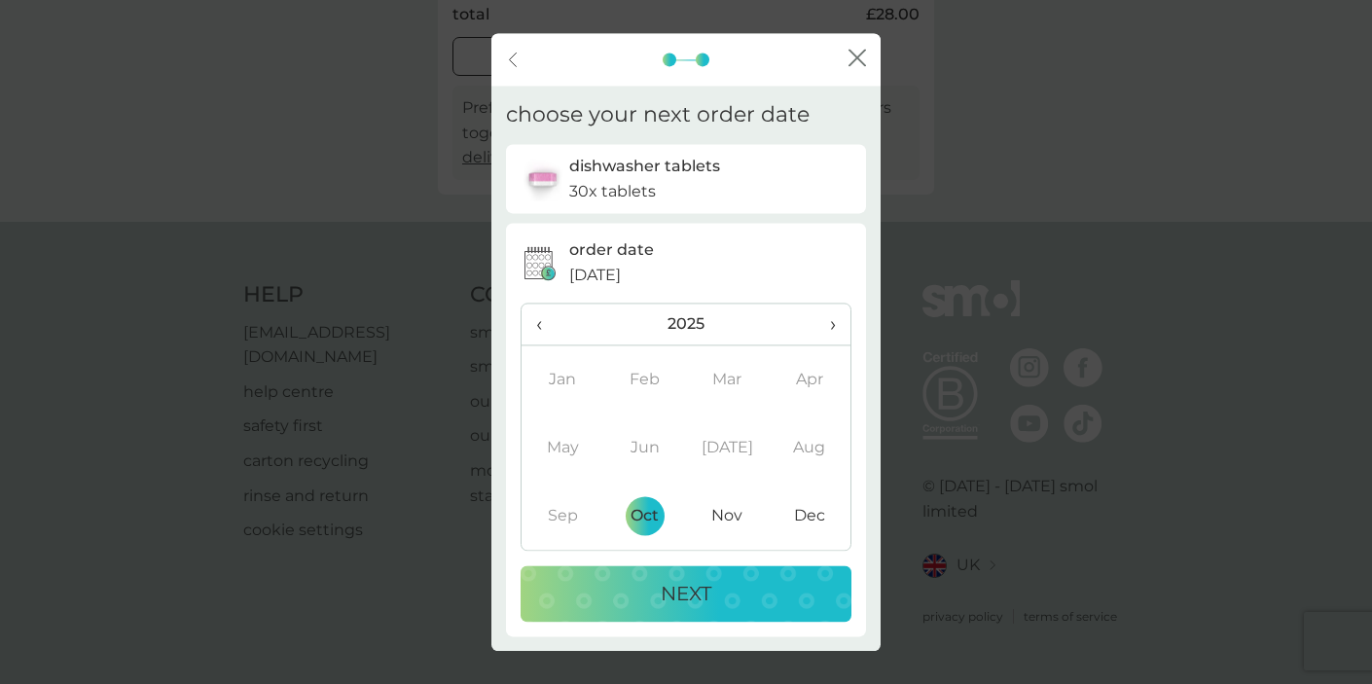
click at [830, 326] on span "›" at bounding box center [823, 324] width 24 height 41
click at [629, 376] on td "Feb" at bounding box center [645, 379] width 83 height 68
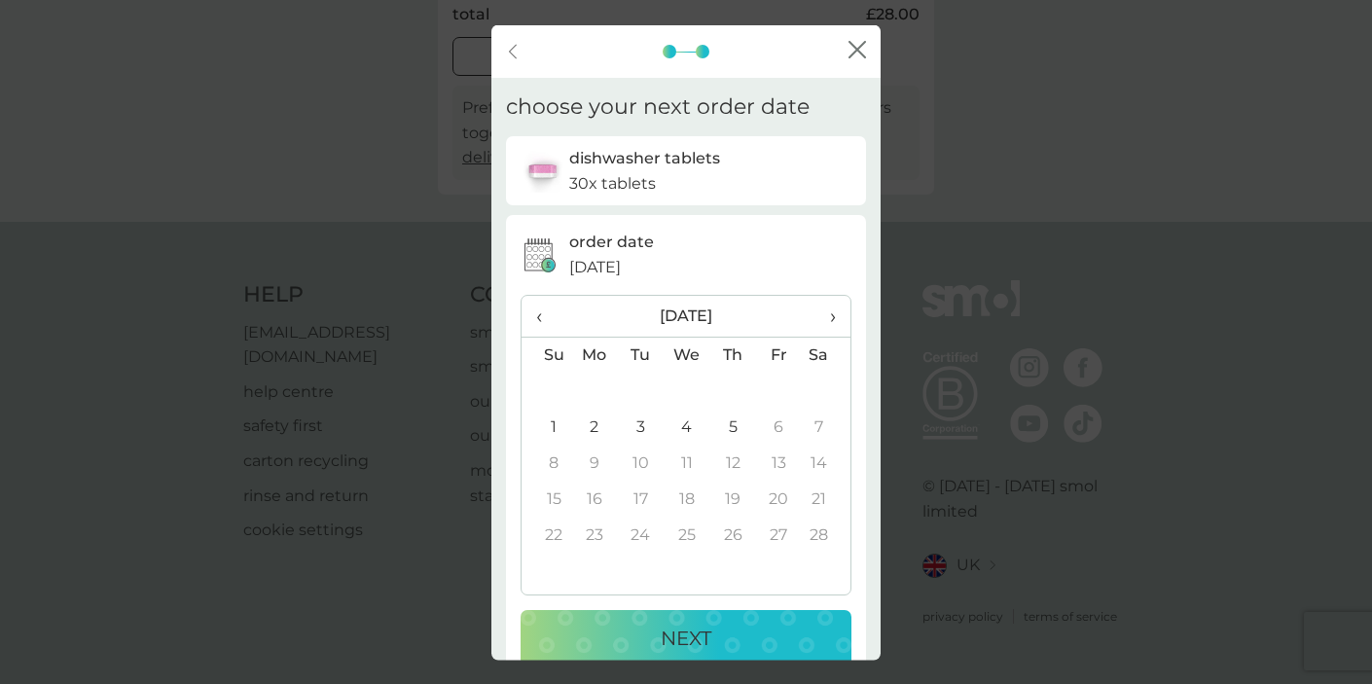
click at [728, 428] on td "5" at bounding box center [733, 427] width 46 height 36
click at [645, 637] on div "NEXT" at bounding box center [686, 637] width 292 height 31
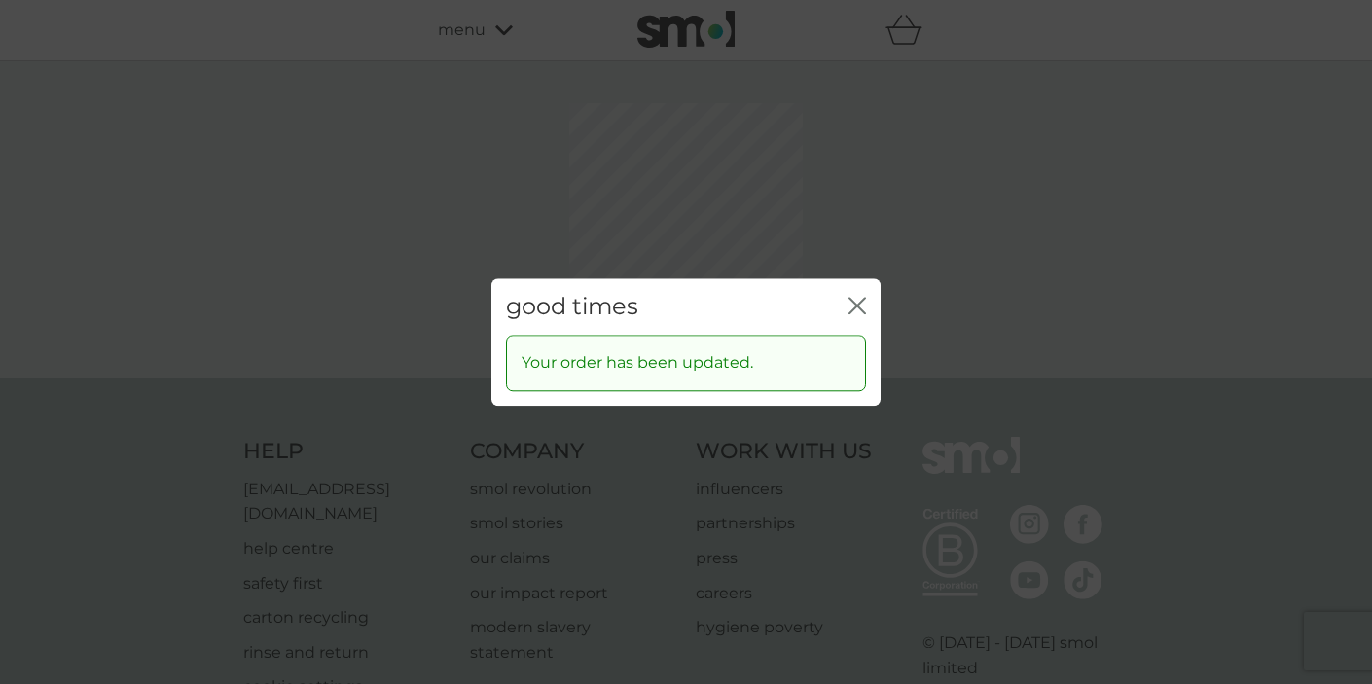
click at [857, 298] on icon "close" at bounding box center [857, 306] width 18 height 18
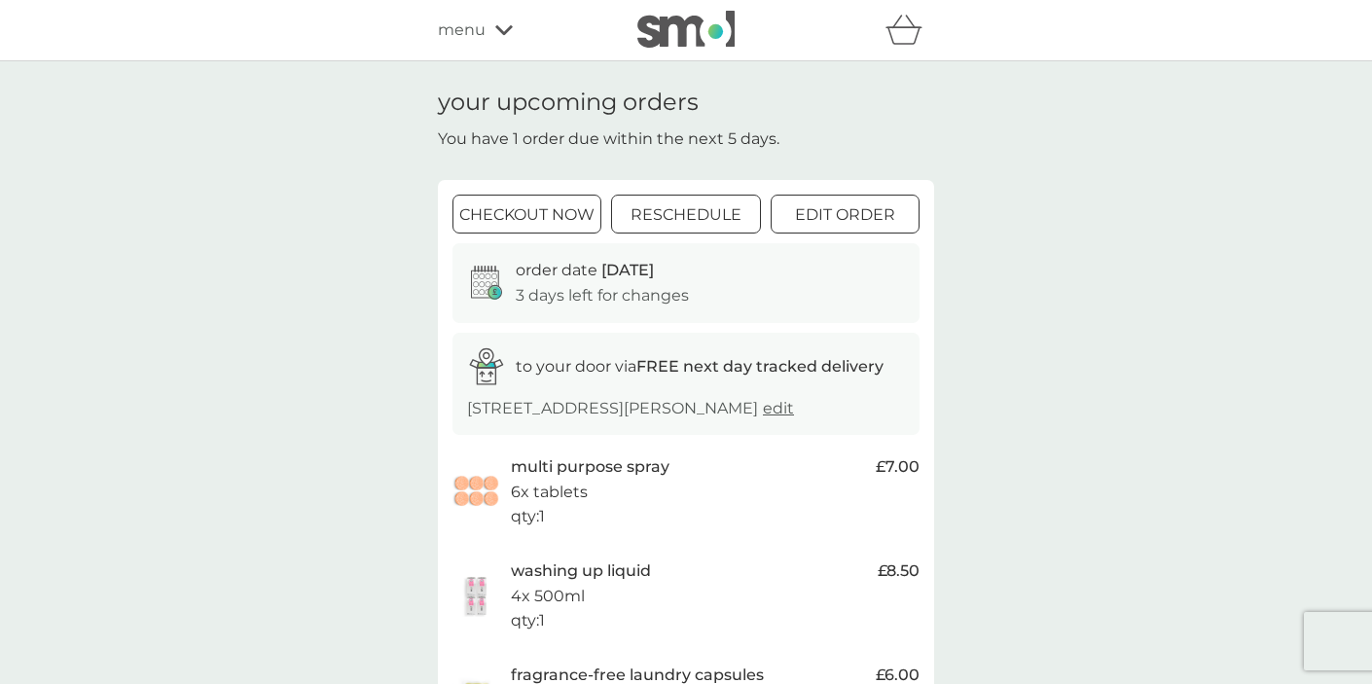
click at [510, 33] on icon at bounding box center [504, 30] width 18 height 12
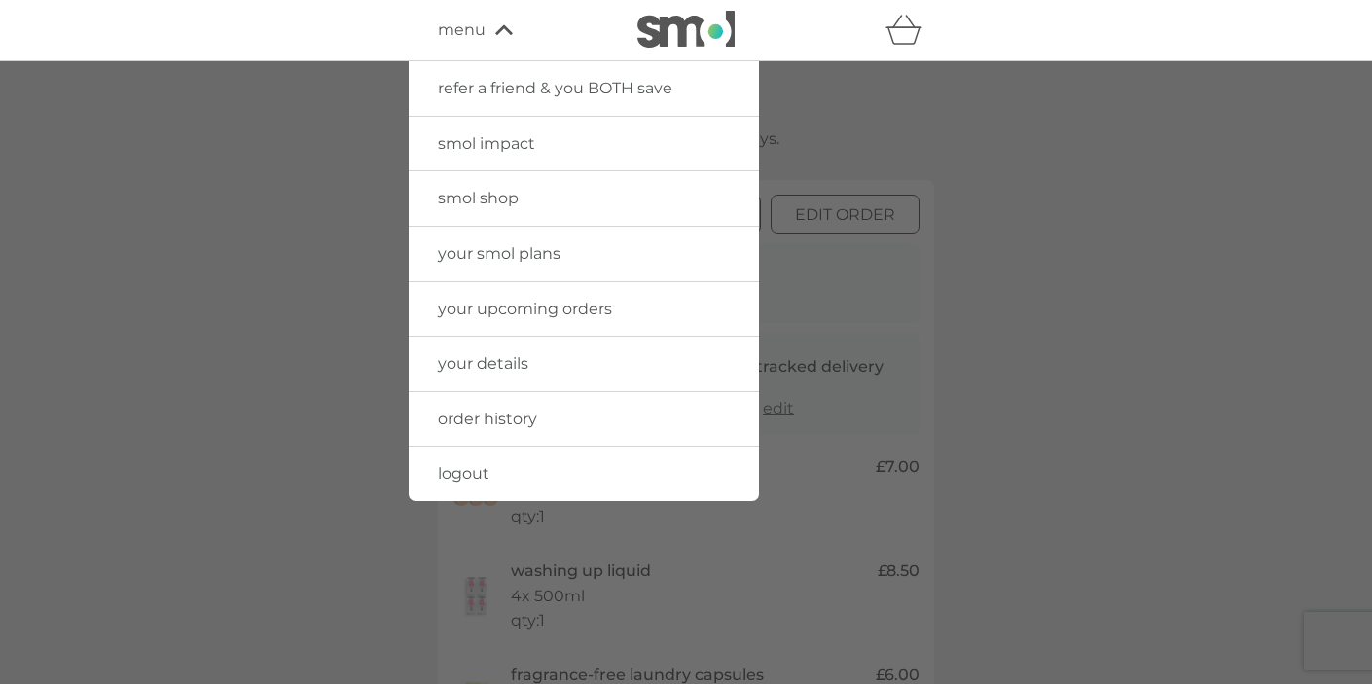
click at [511, 267] on link "your smol plans" at bounding box center [584, 254] width 350 height 54
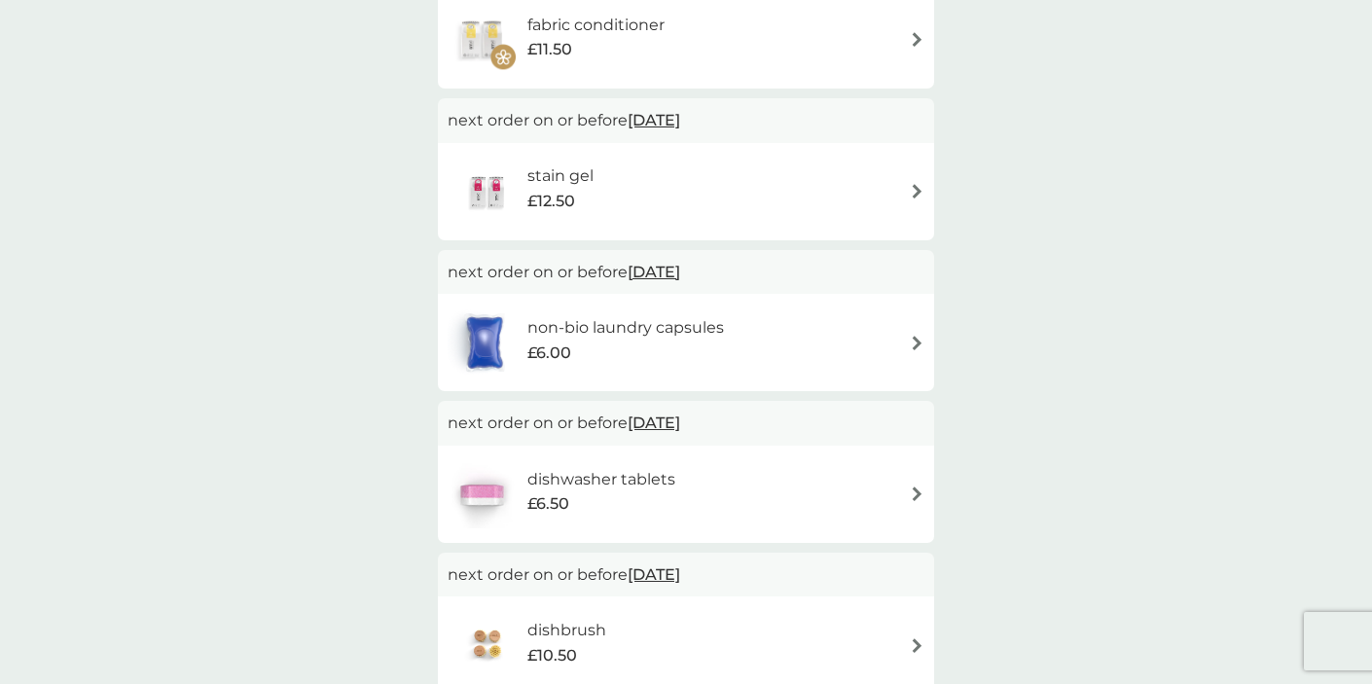
scroll to position [1060, 0]
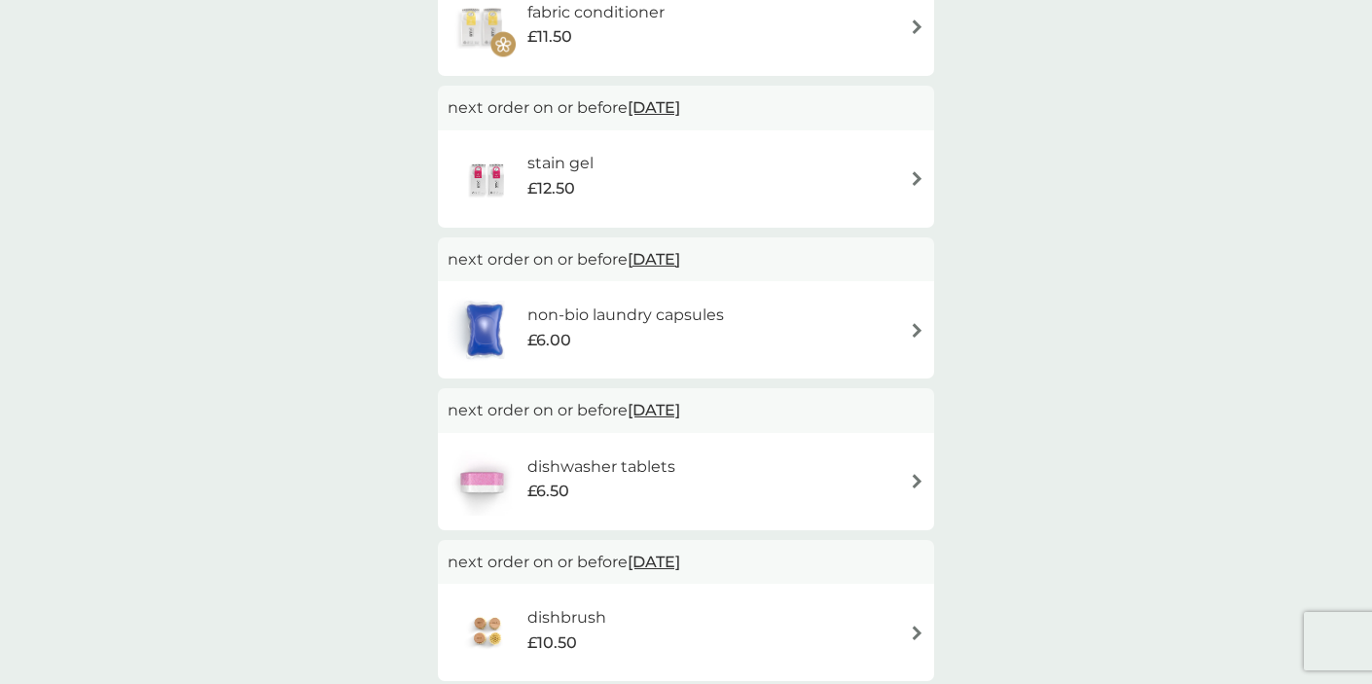
click at [902, 337] on div "non-bio laundry capsules £6.00" at bounding box center [685, 330] width 477 height 68
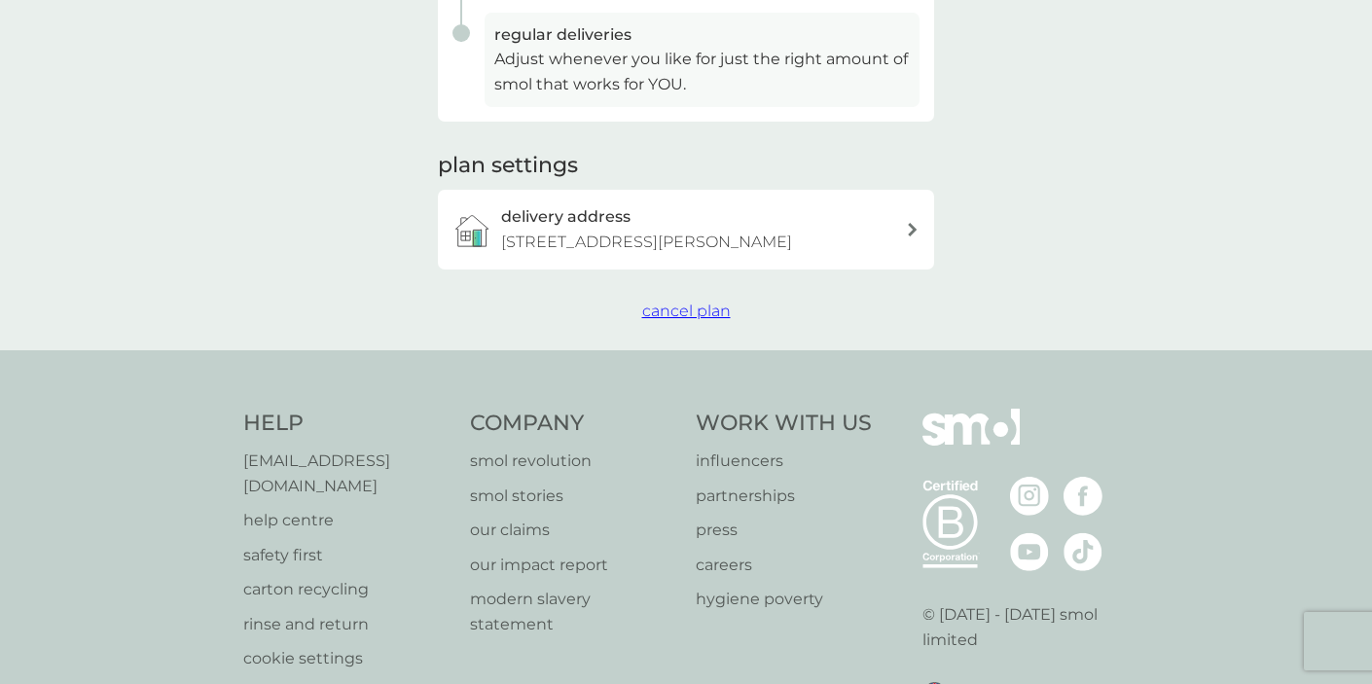
scroll to position [449, 0]
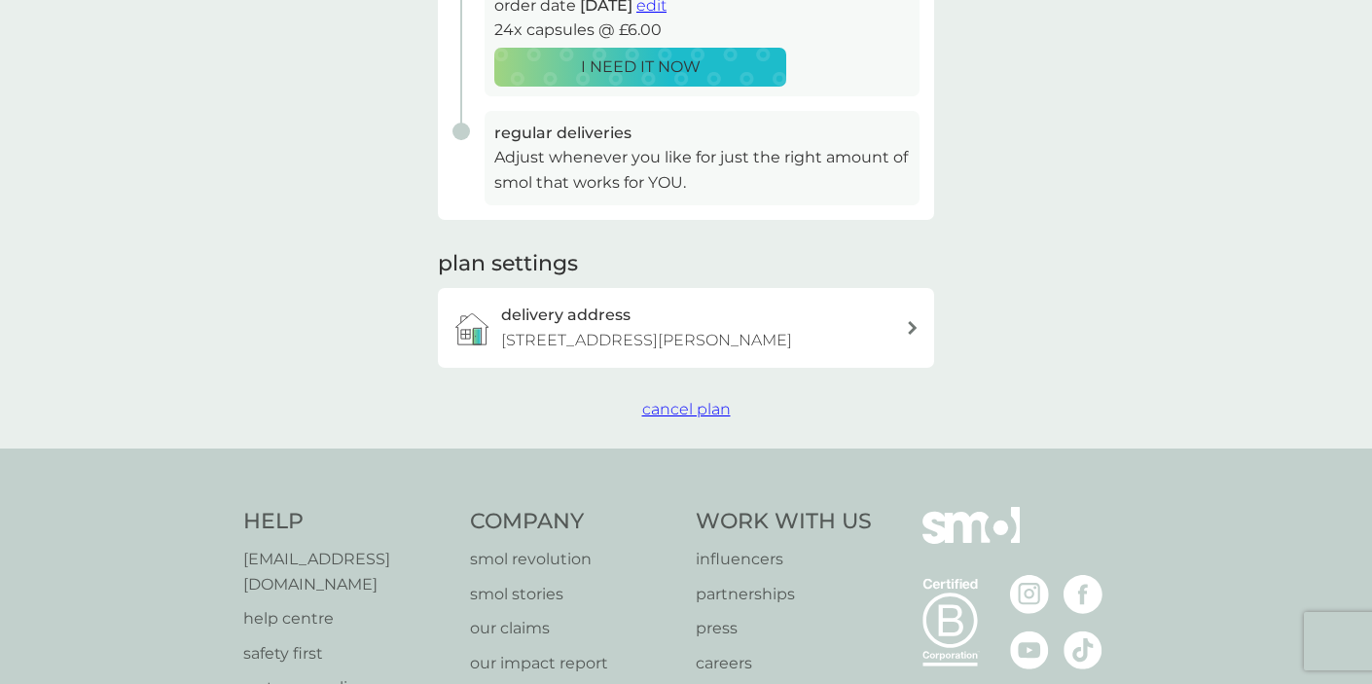
click at [678, 418] on span "cancel plan" at bounding box center [686, 409] width 89 height 18
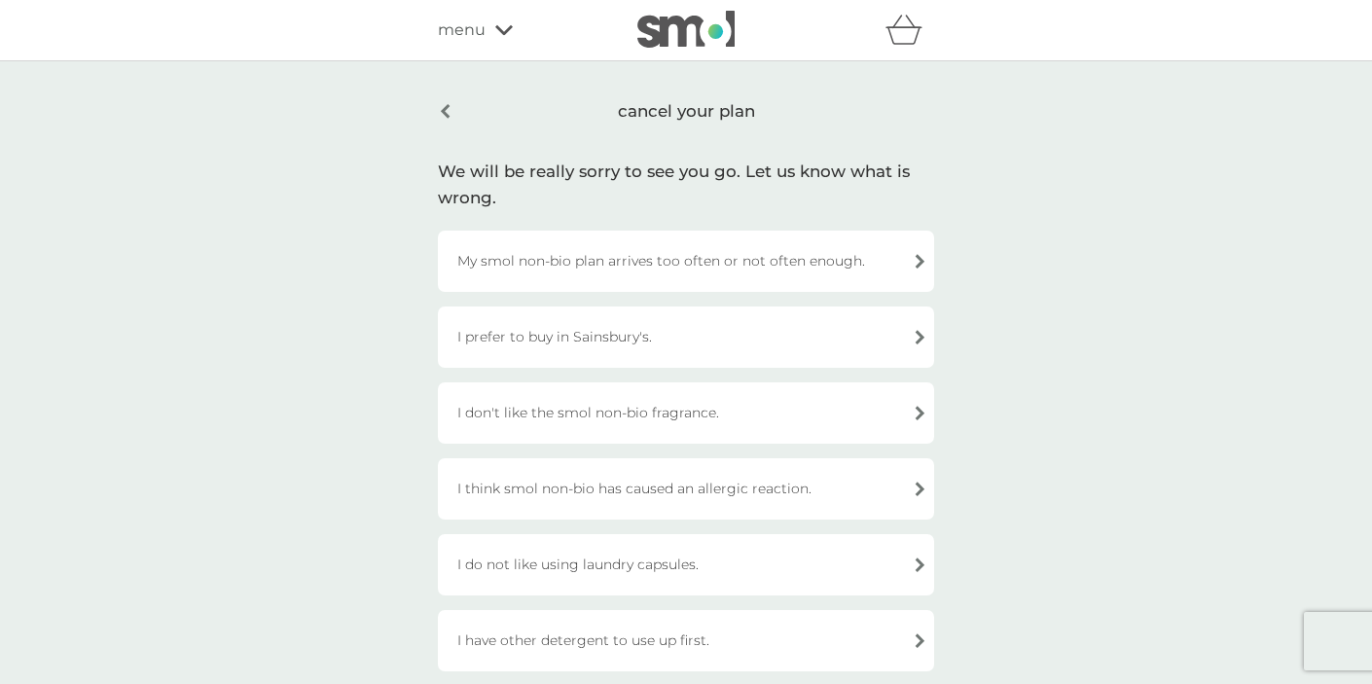
click at [440, 108] on div "cancel your plan" at bounding box center [686, 112] width 496 height 46
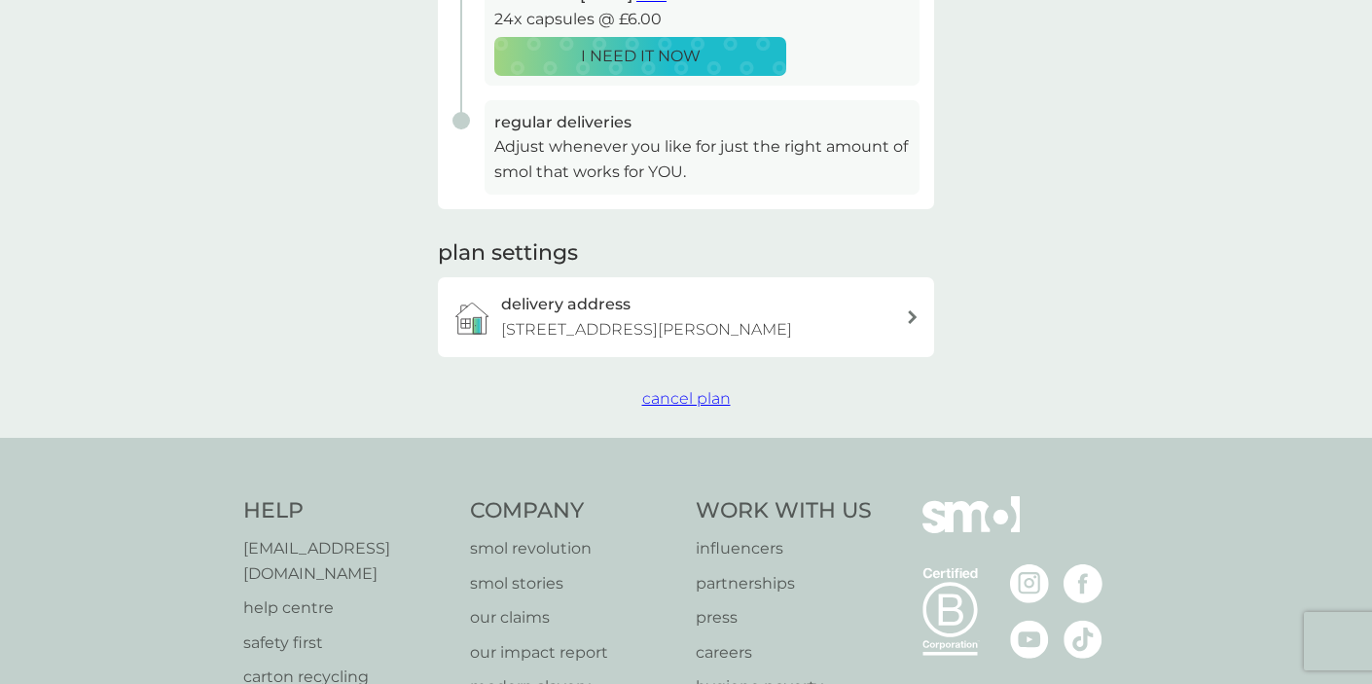
scroll to position [676, 0]
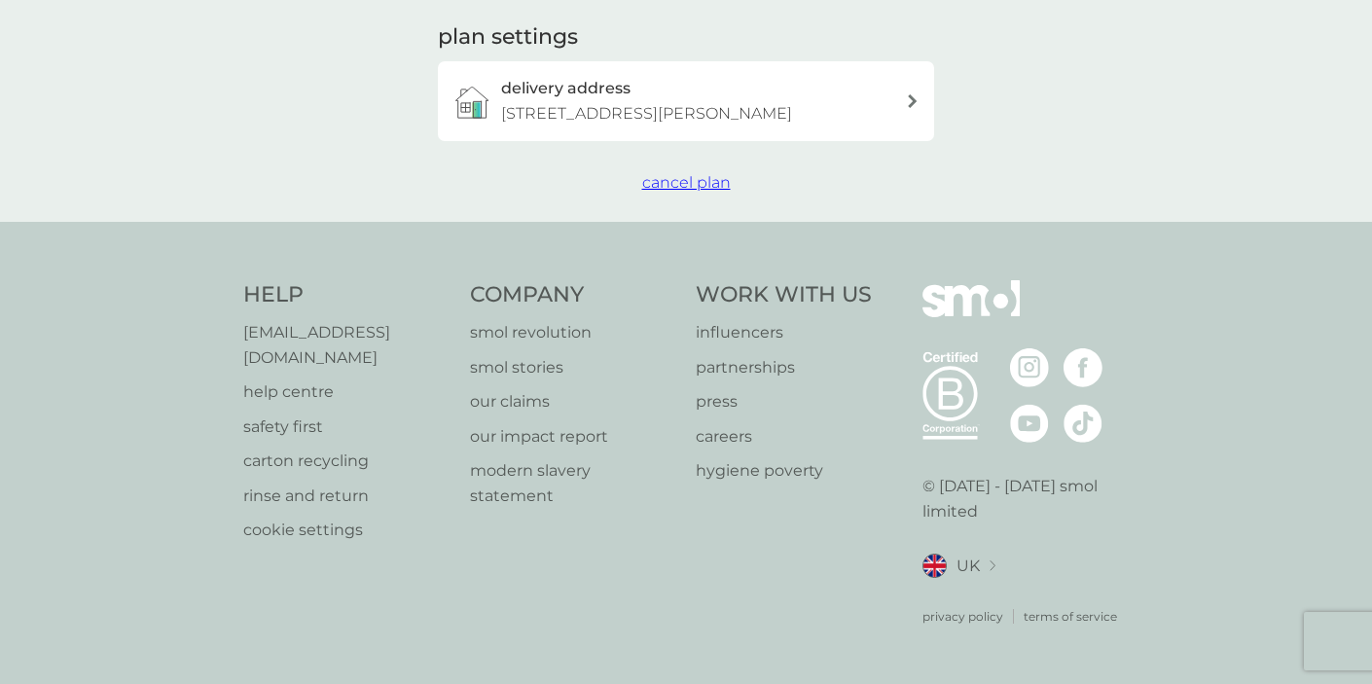
click at [675, 192] on span "cancel plan" at bounding box center [686, 182] width 89 height 18
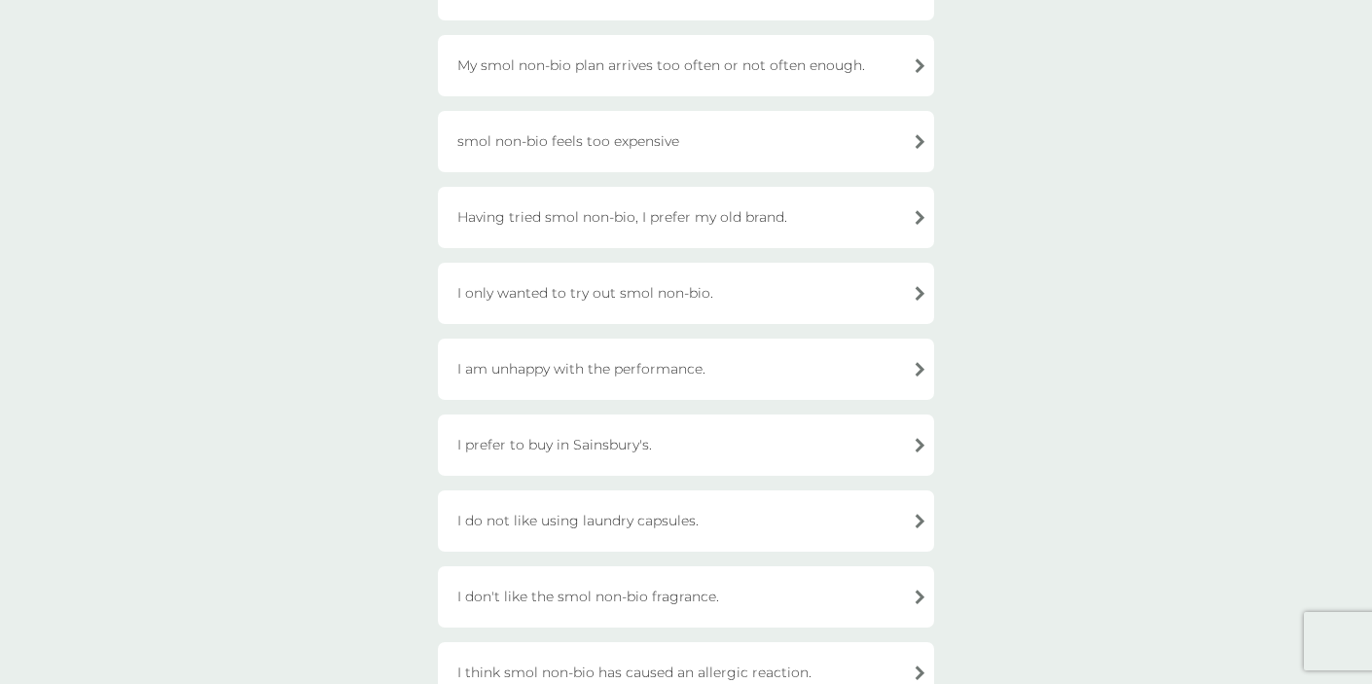
scroll to position [368, 0]
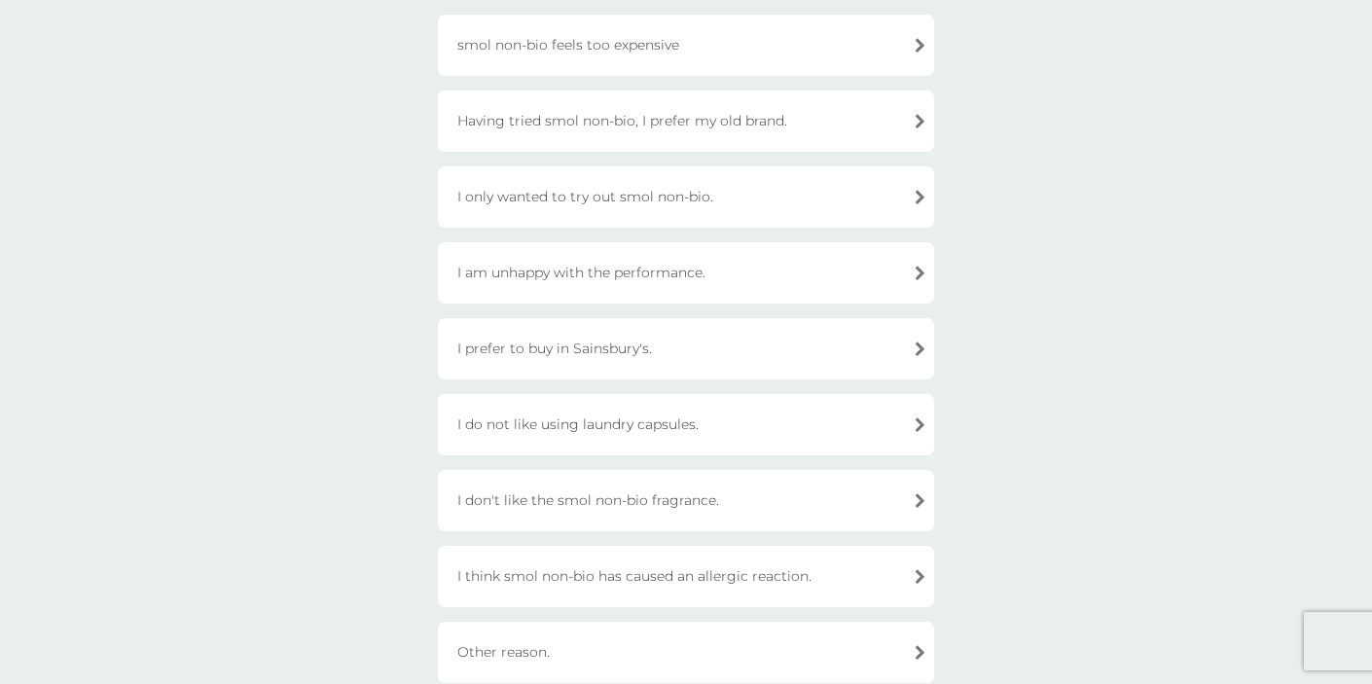
click at [752, 502] on div "I don't like the smol non-bio fragrance." at bounding box center [686, 500] width 496 height 61
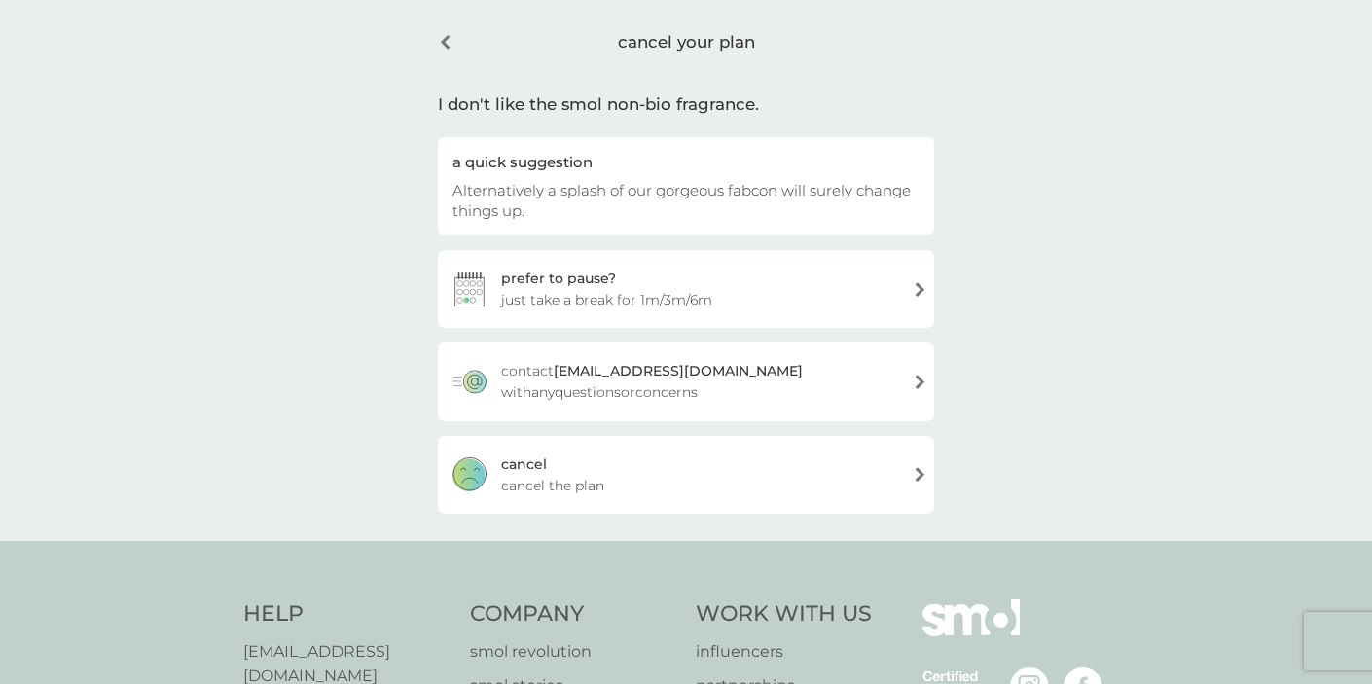
scroll to position [0, 0]
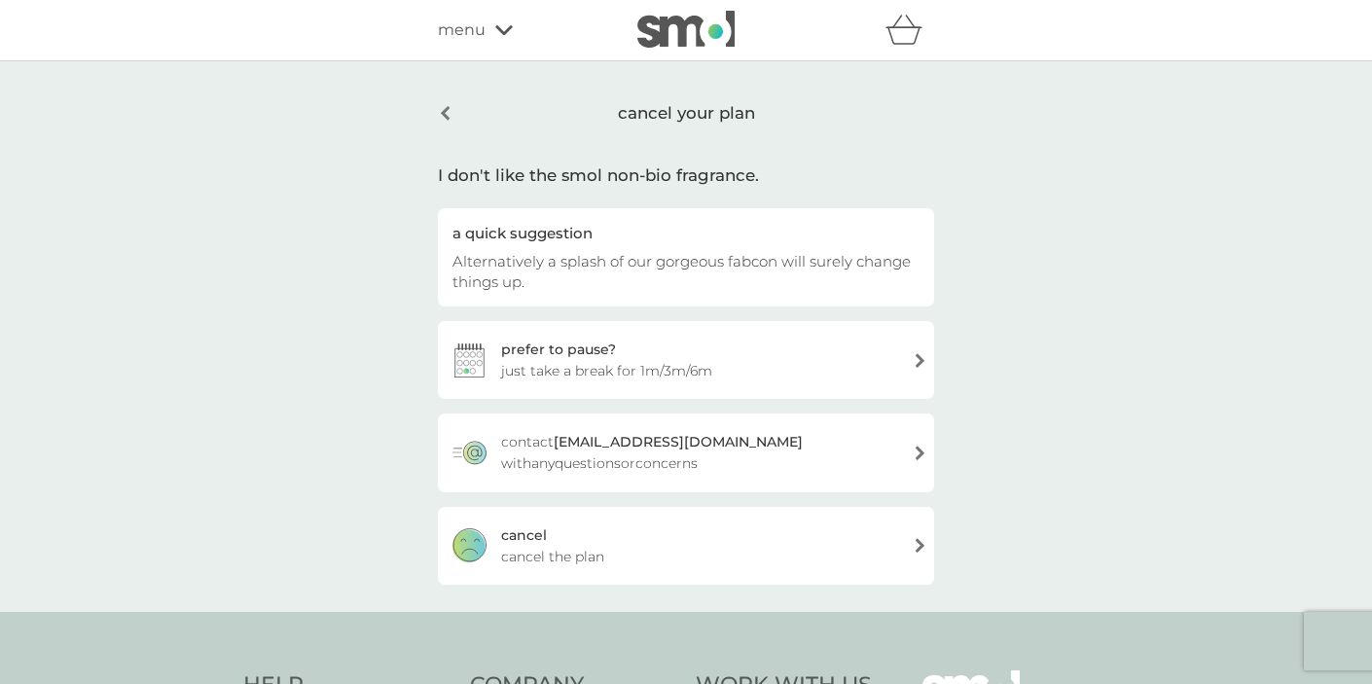
click at [698, 557] on div "[PERSON_NAME] the plan" at bounding box center [686, 546] width 496 height 78
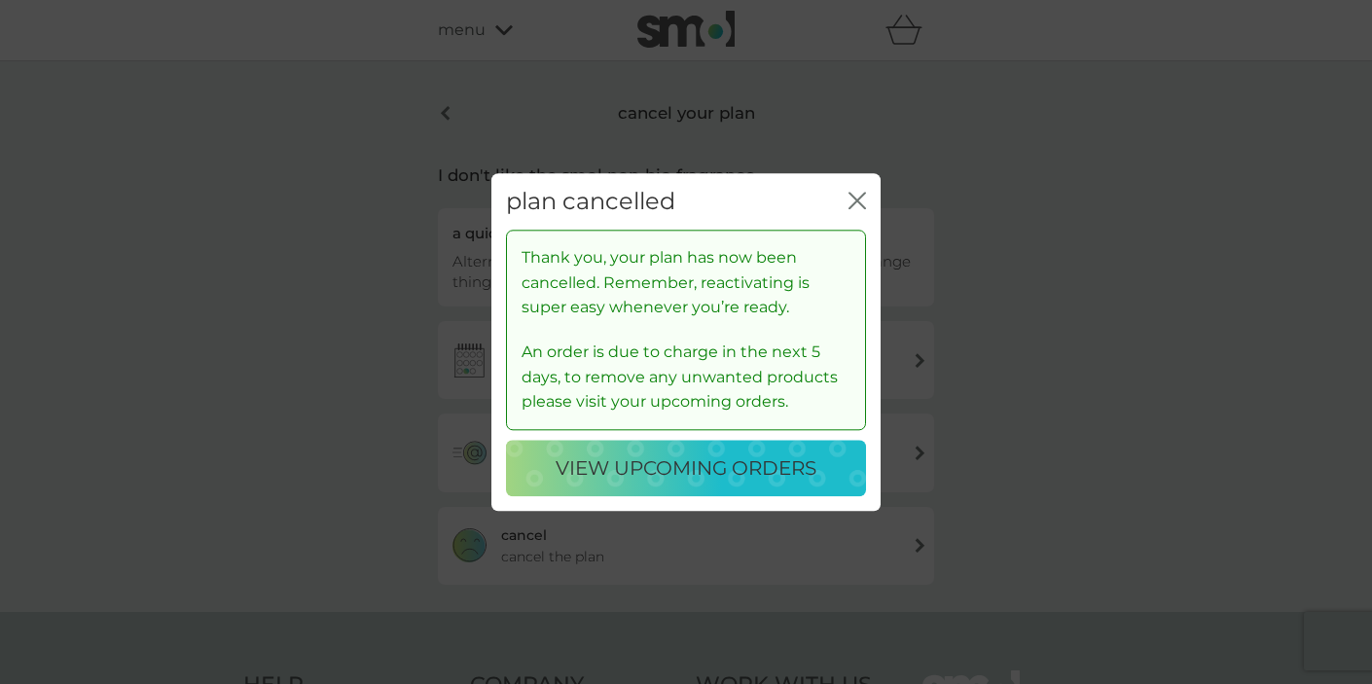
click at [673, 458] on p "view upcoming orders" at bounding box center [685, 467] width 261 height 31
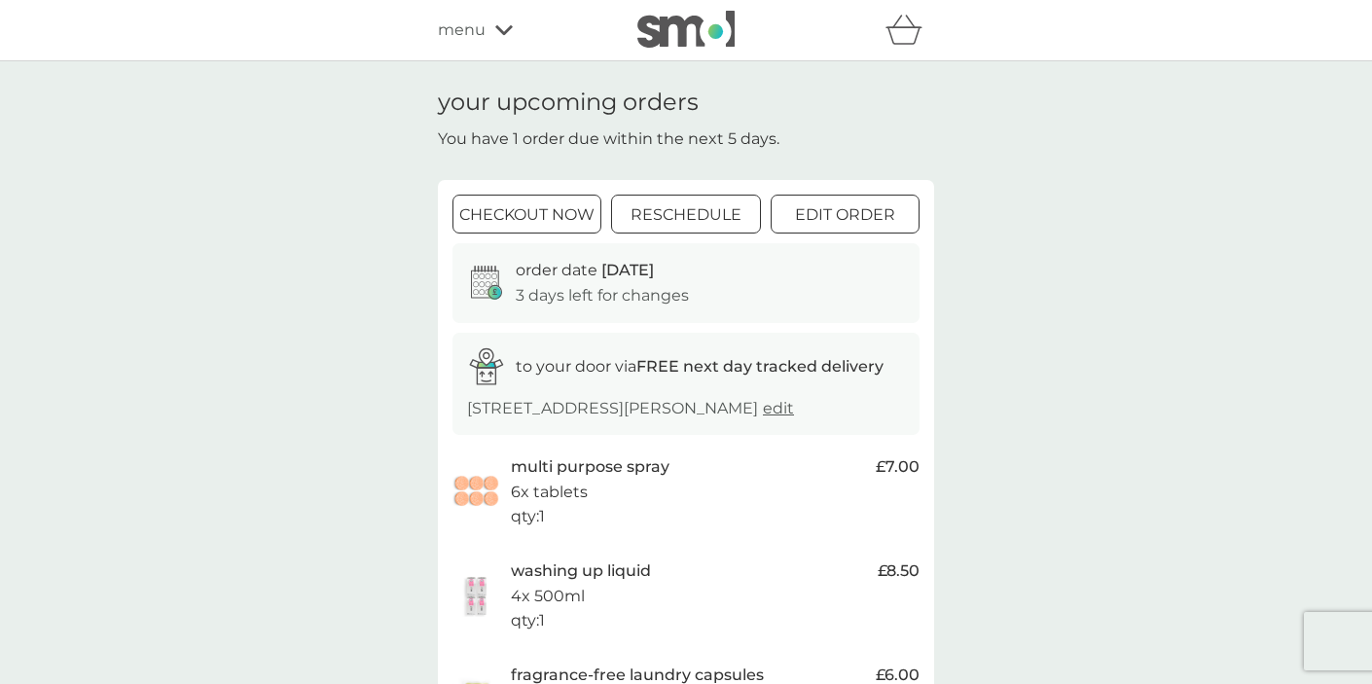
click at [482, 33] on span "menu" at bounding box center [462, 30] width 48 height 25
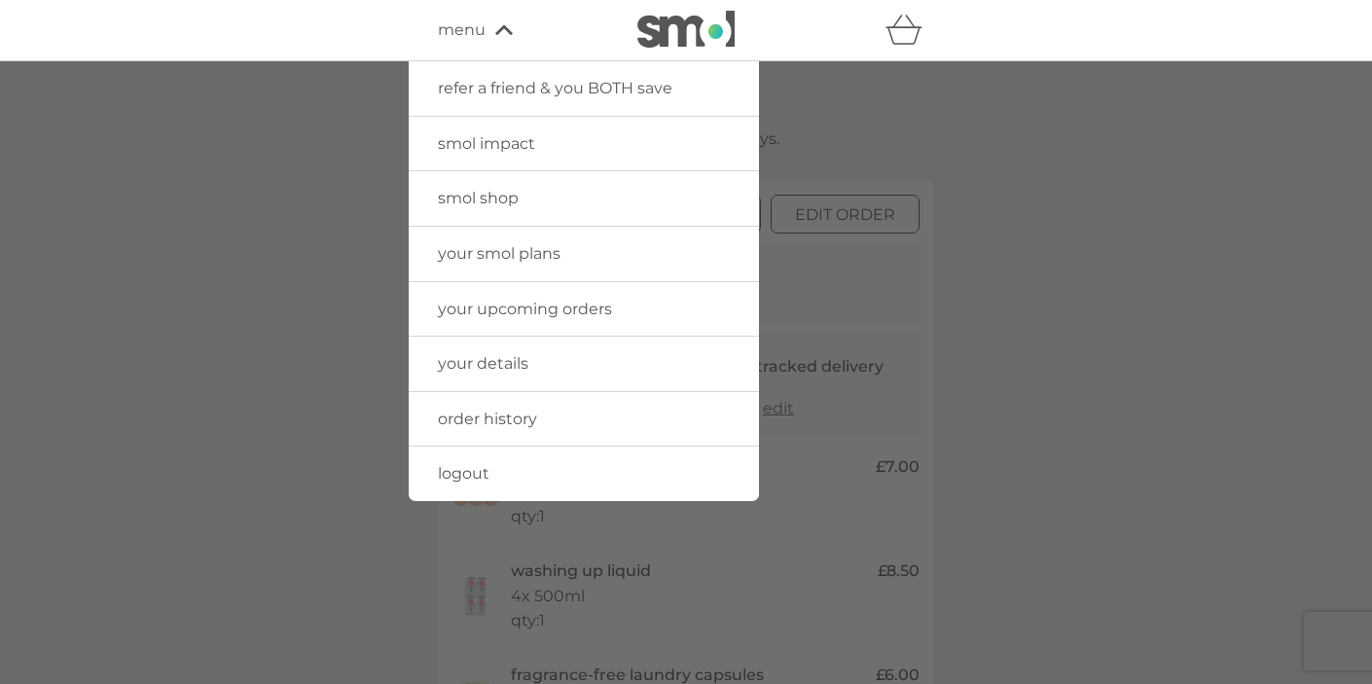
click at [498, 256] on span "your smol plans" at bounding box center [499, 253] width 123 height 18
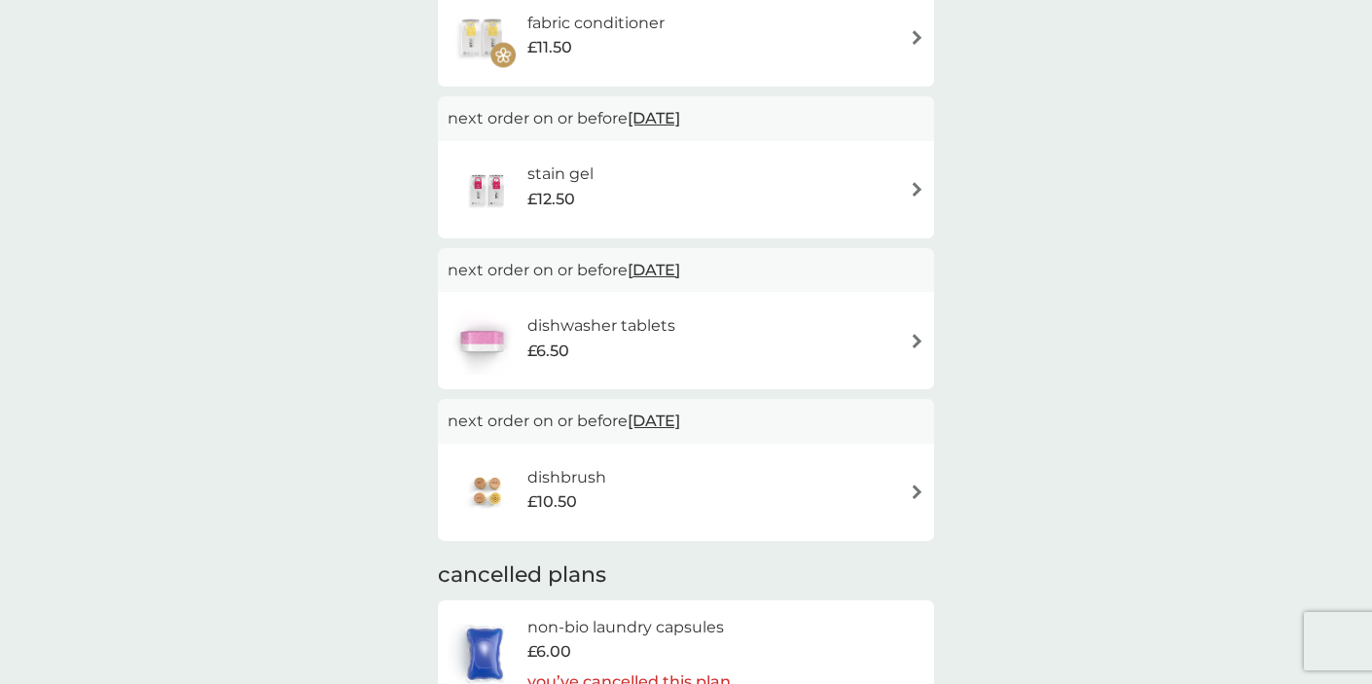
scroll to position [1075, 0]
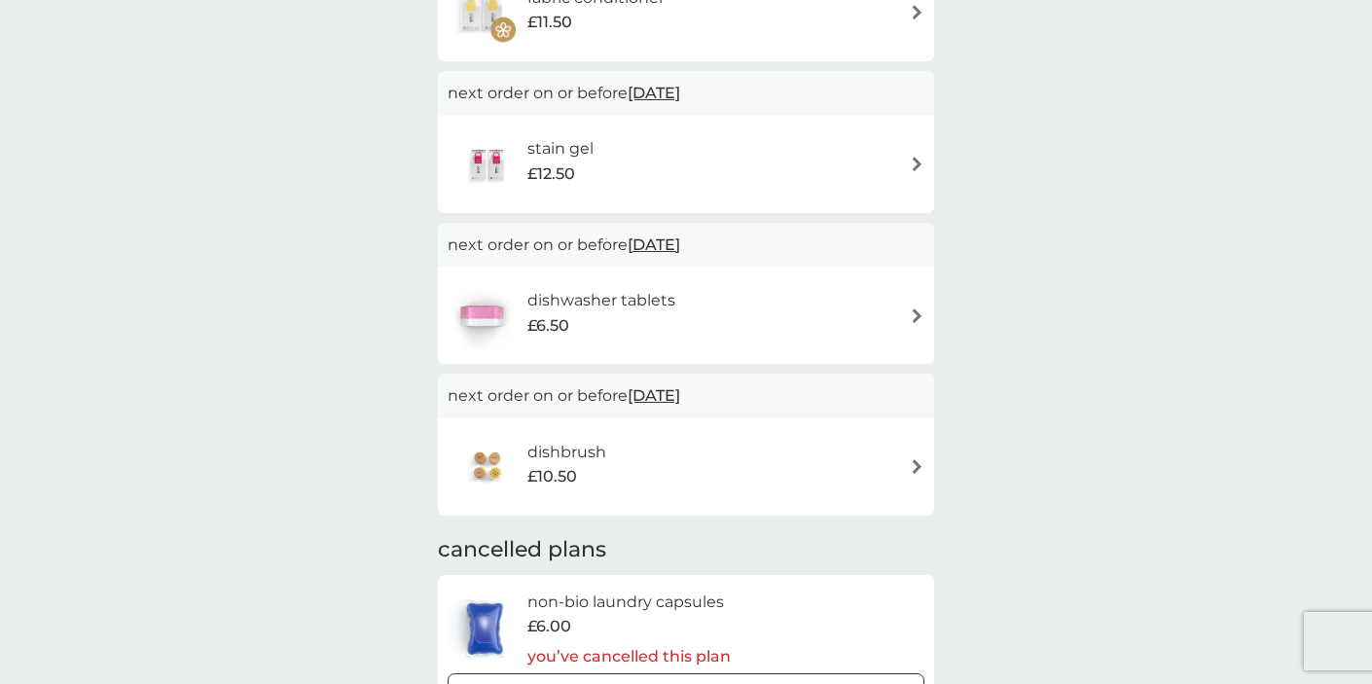
click at [910, 313] on img at bounding box center [917, 315] width 15 height 15
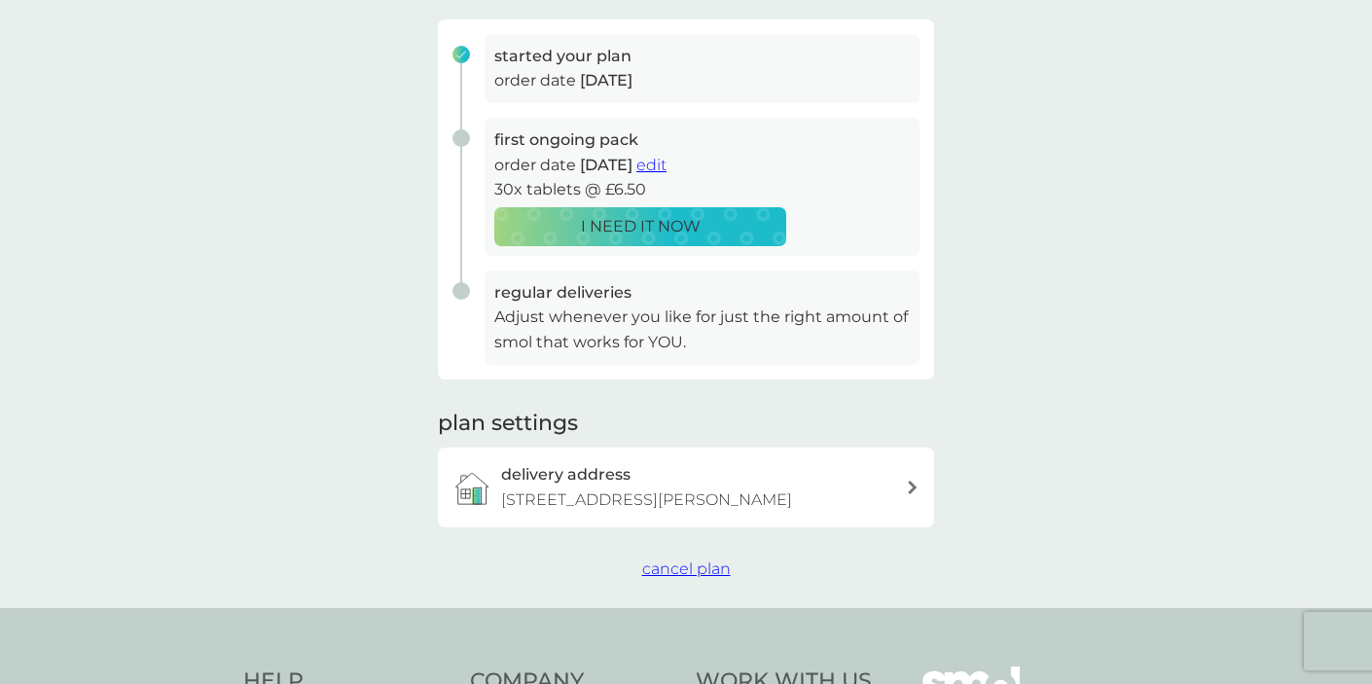
scroll to position [676, 0]
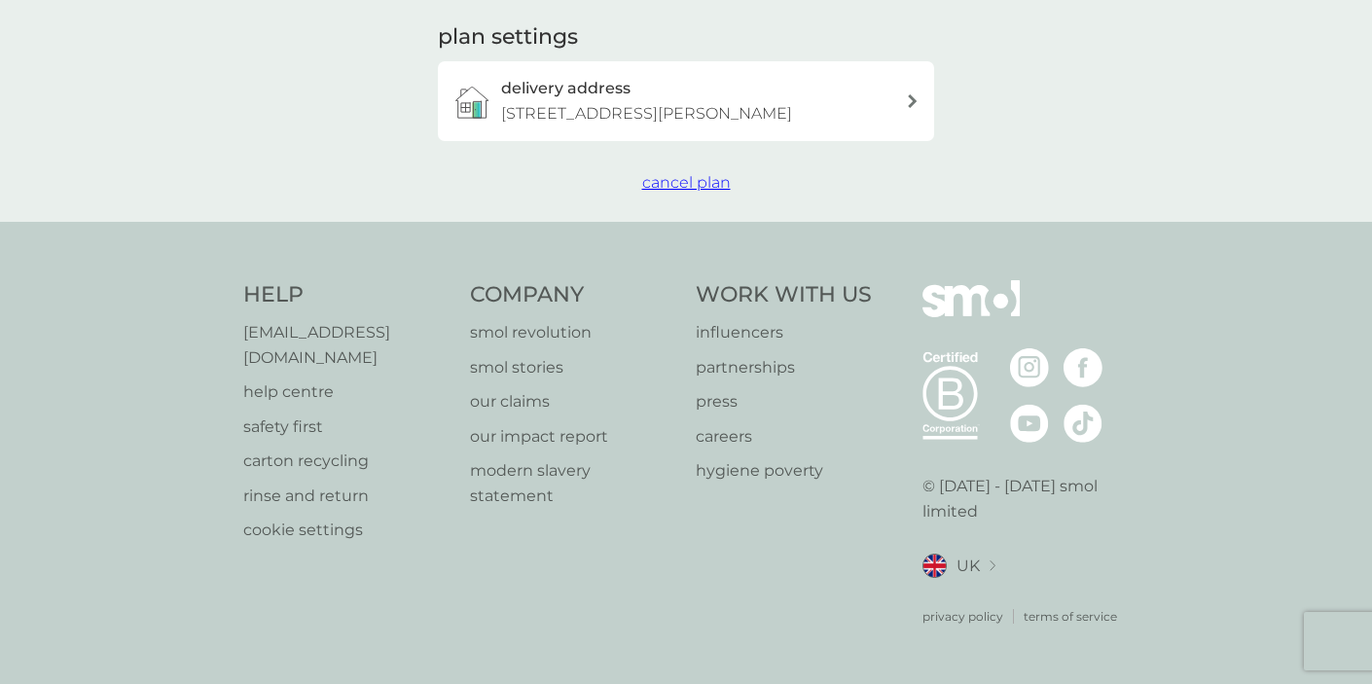
click at [663, 192] on span "cancel plan" at bounding box center [686, 182] width 89 height 18
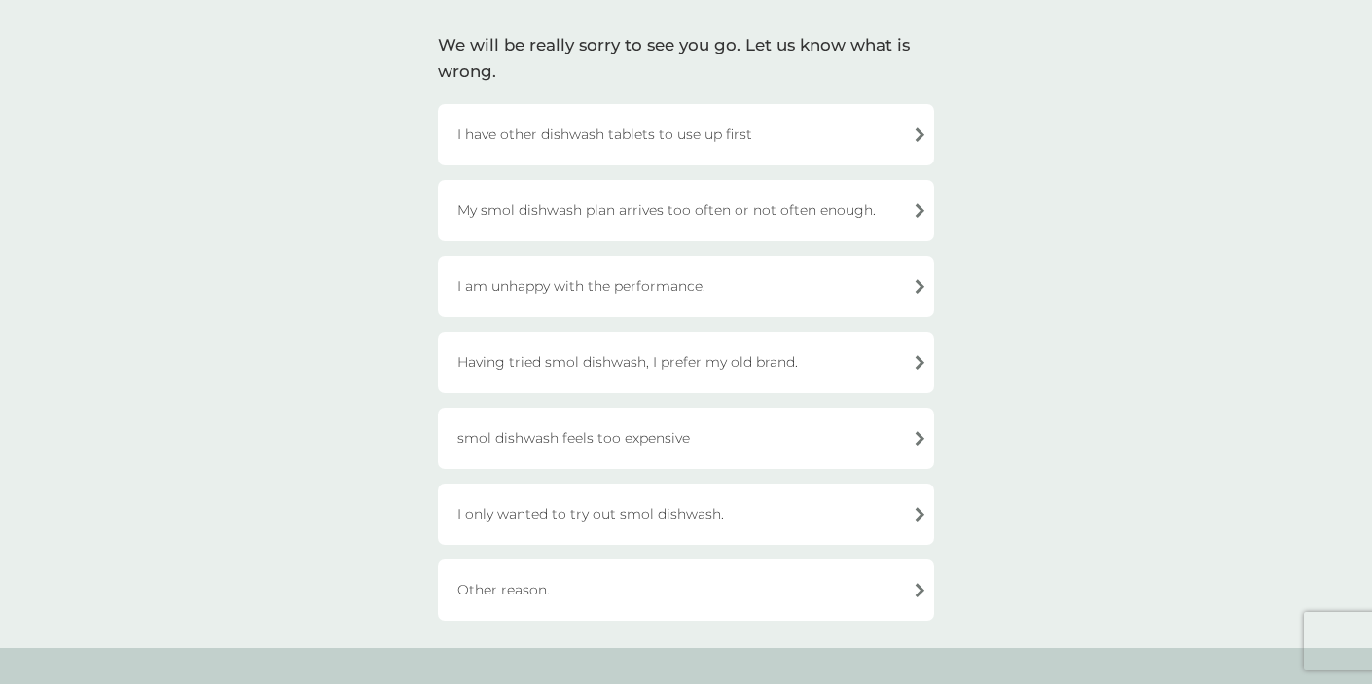
scroll to position [138, 0]
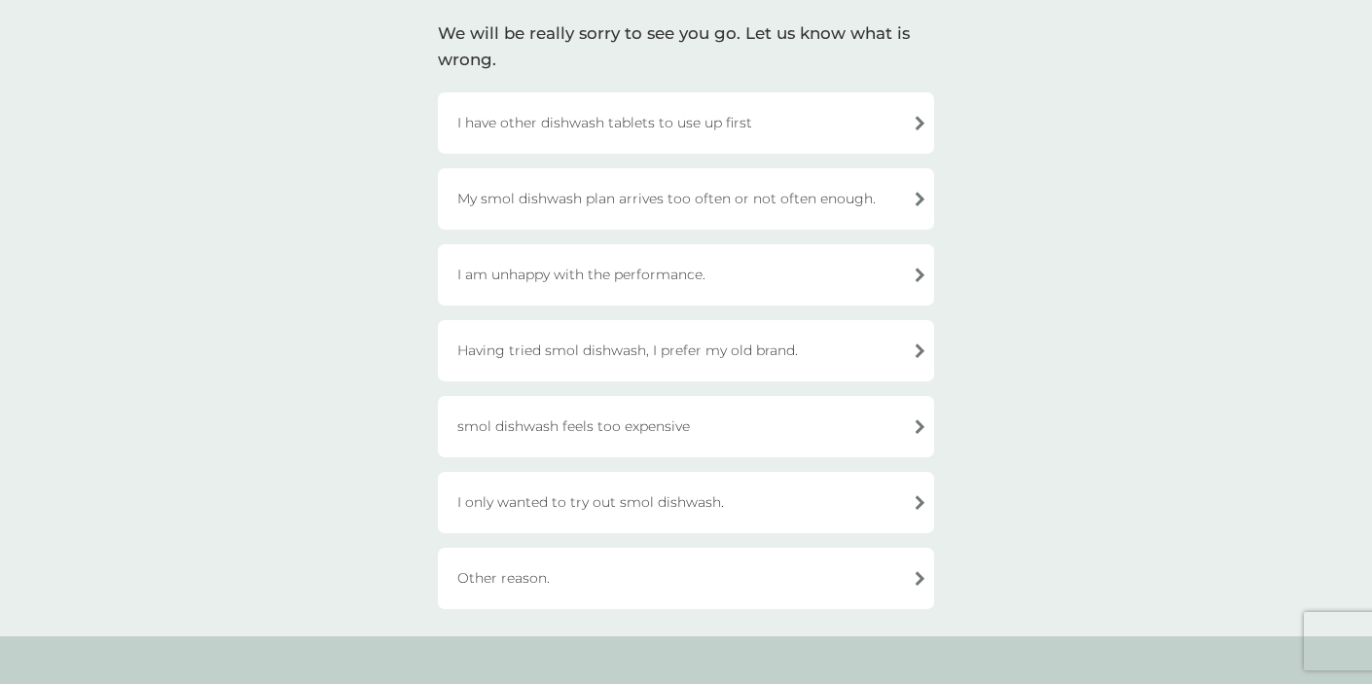
click at [758, 573] on div "Other reason." at bounding box center [686, 578] width 496 height 61
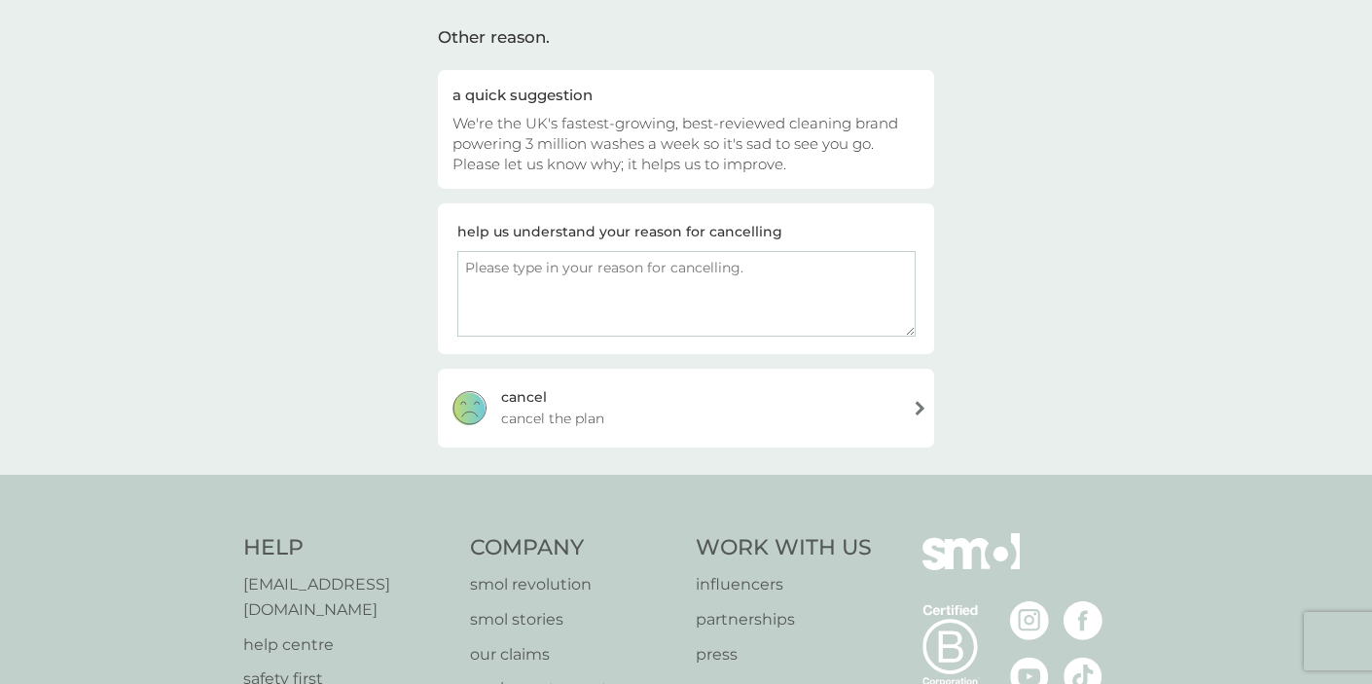
click at [621, 261] on textarea at bounding box center [686, 294] width 458 height 86
click at [501, 264] on textarea "I don;t hav" at bounding box center [686, 294] width 458 height 86
click at [619, 299] on textarea "I don't hav" at bounding box center [686, 294] width 458 height 86
type textarea "I don't have a dishwasher, but it was included in the original bundle."
click at [920, 408] on div "[PERSON_NAME] the plan" at bounding box center [686, 408] width 496 height 78
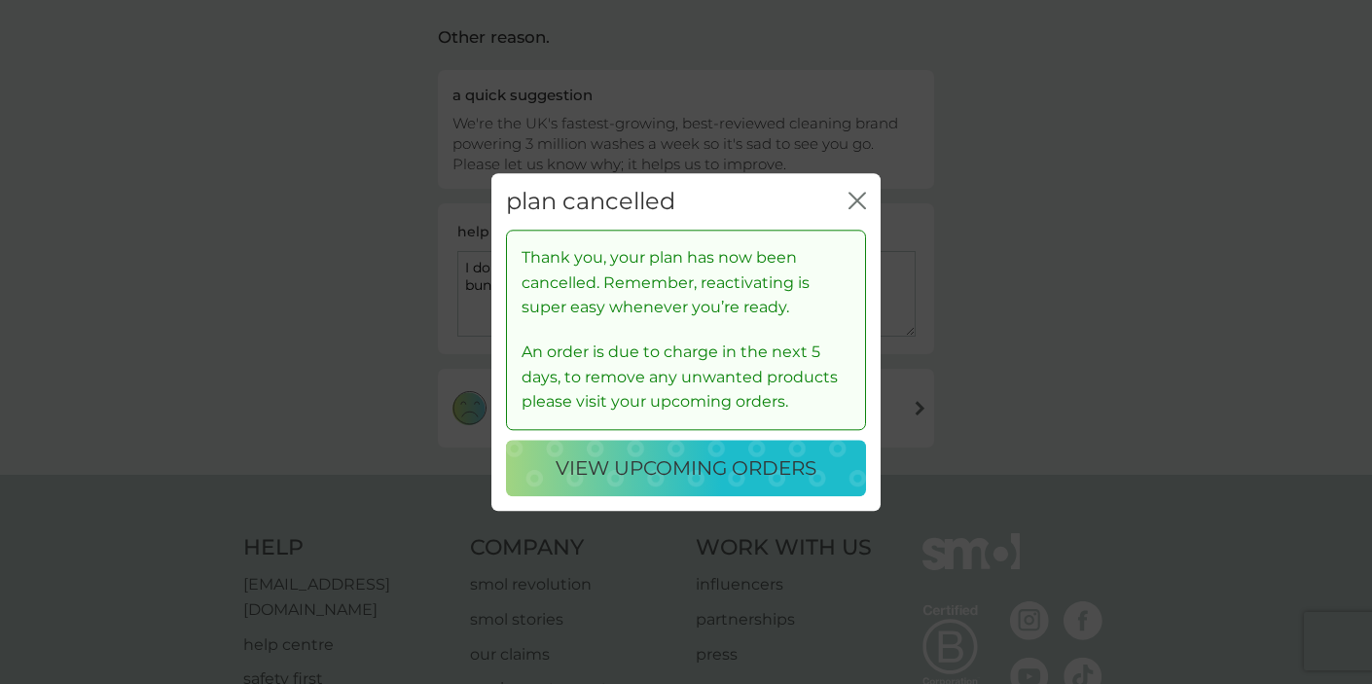
click at [762, 469] on p "view upcoming orders" at bounding box center [685, 467] width 261 height 31
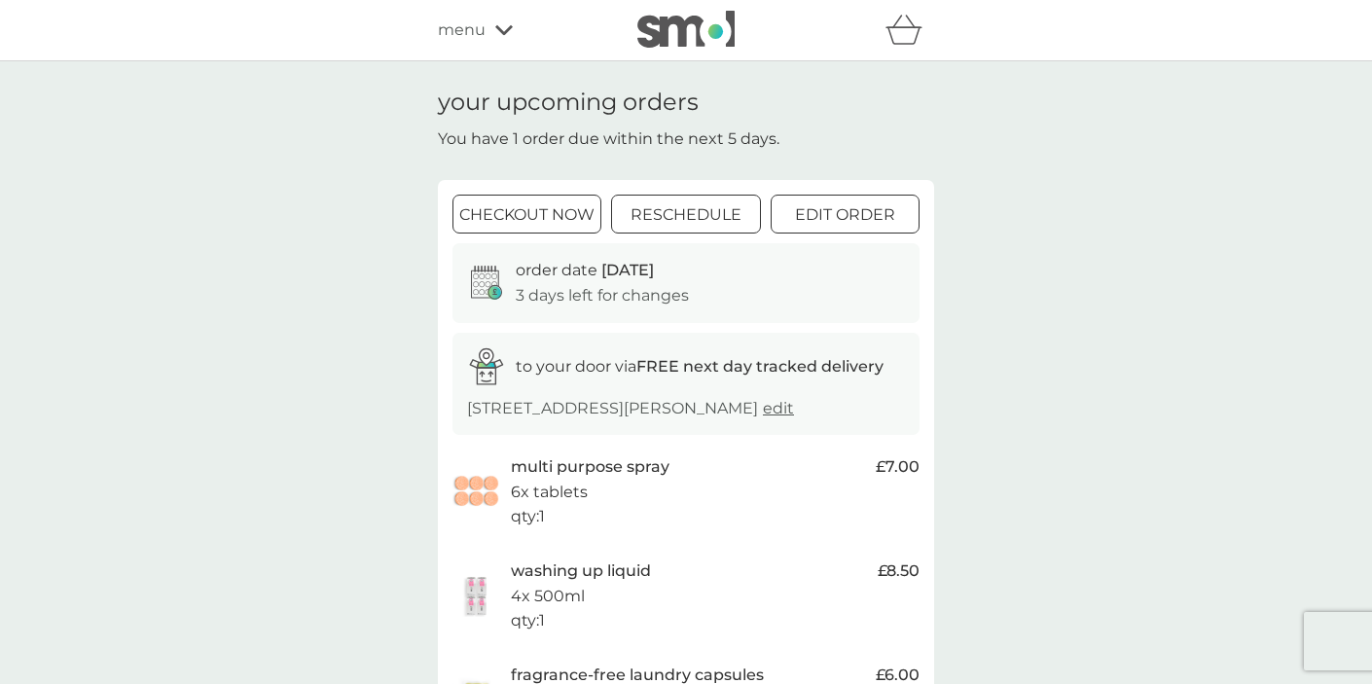
click at [483, 25] on span "menu" at bounding box center [462, 30] width 48 height 25
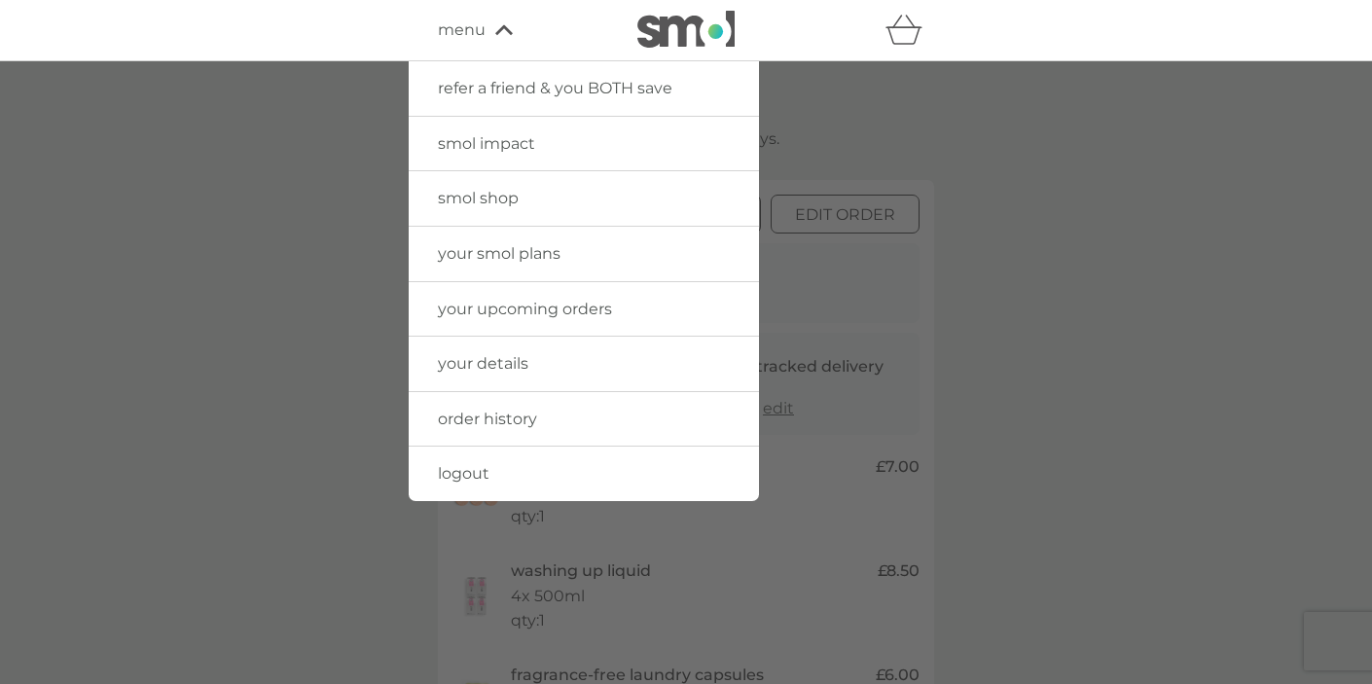
click at [1000, 414] on div at bounding box center [686, 403] width 1372 height 684
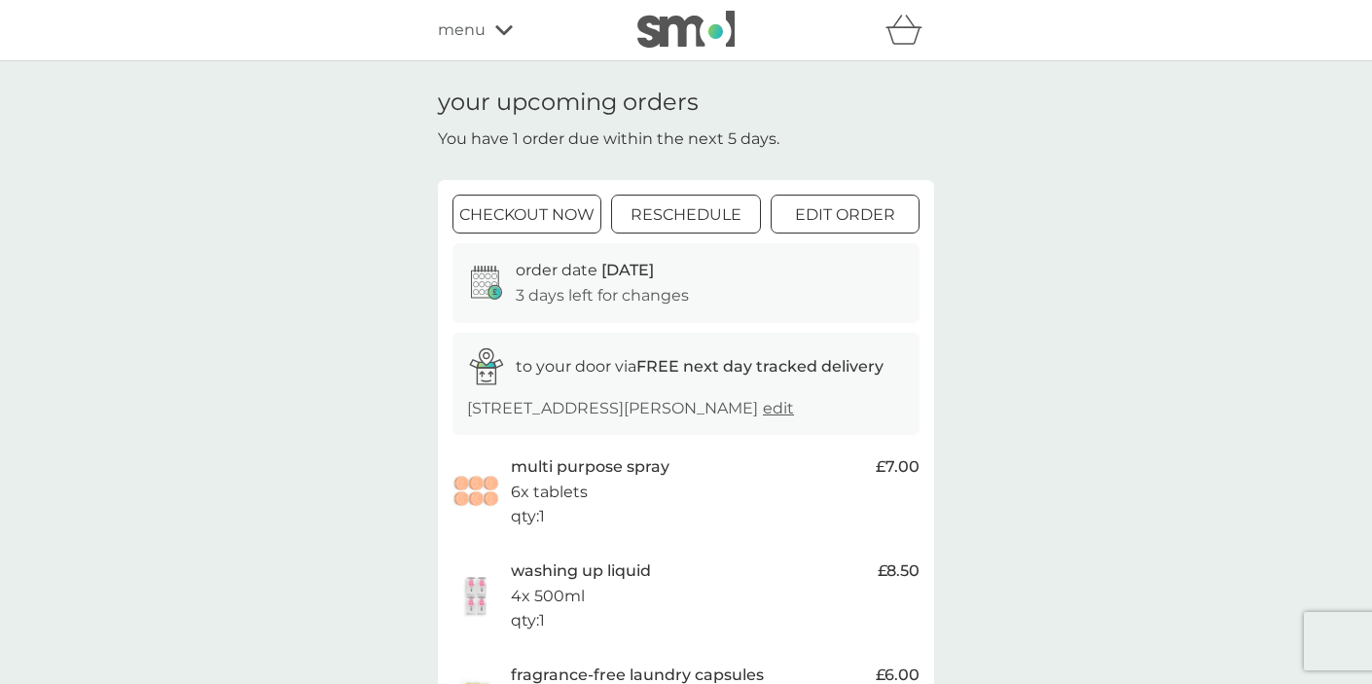
click at [478, 47] on div "refer a friend & you BOTH save smol impact smol shop your smol plans your upcom…" at bounding box center [686, 30] width 496 height 39
click at [483, 30] on span "menu" at bounding box center [462, 30] width 48 height 25
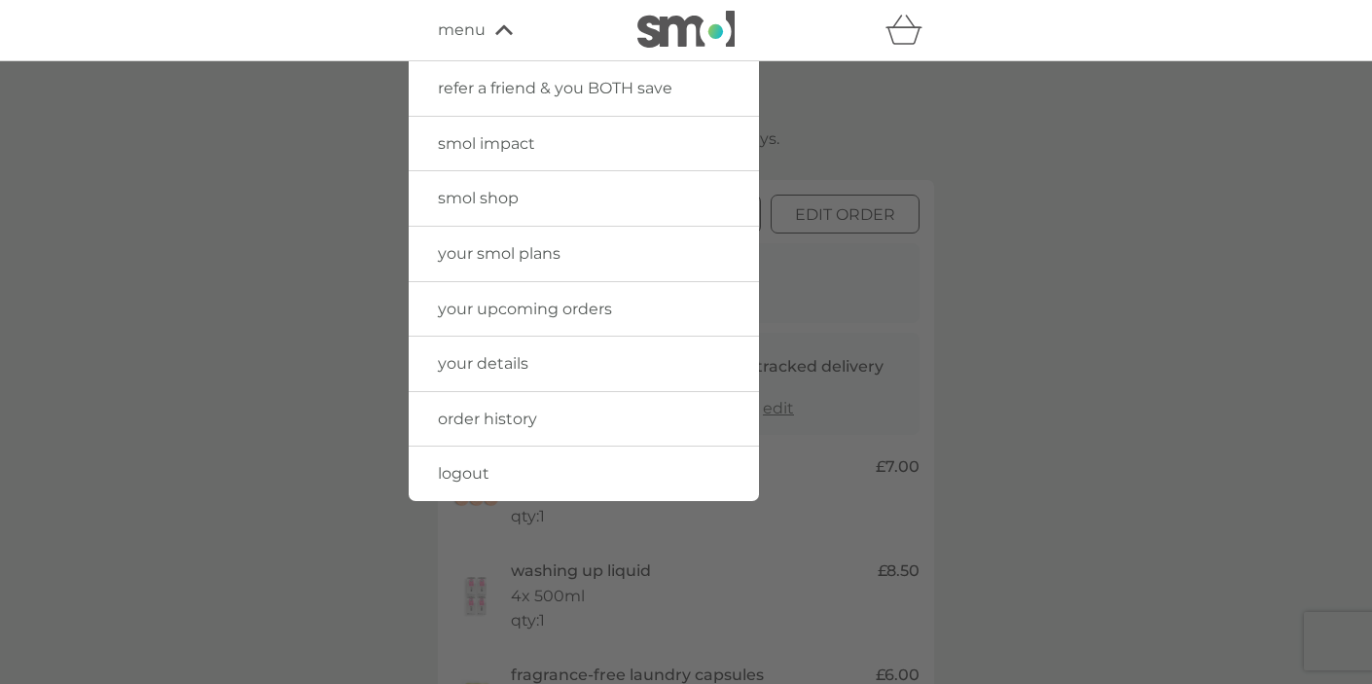
click at [518, 318] on link "your upcoming orders" at bounding box center [584, 309] width 350 height 54
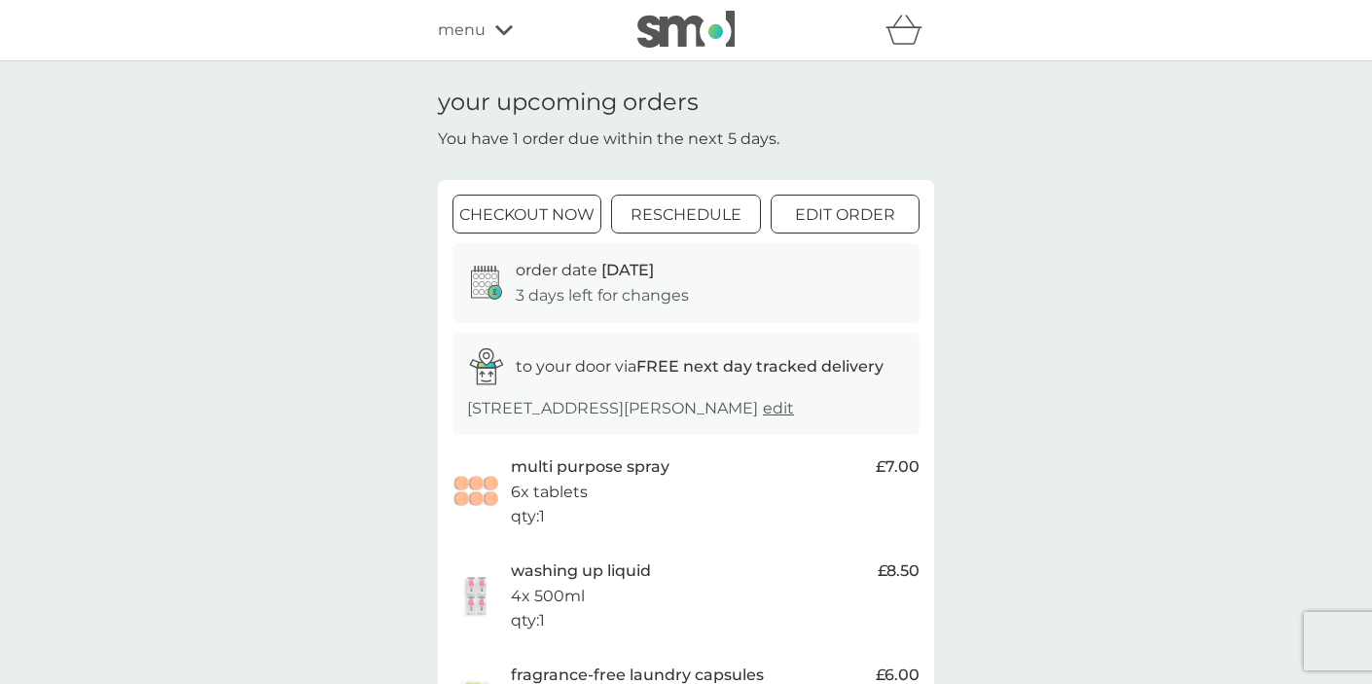
click at [488, 39] on div "menu" at bounding box center [520, 30] width 165 height 25
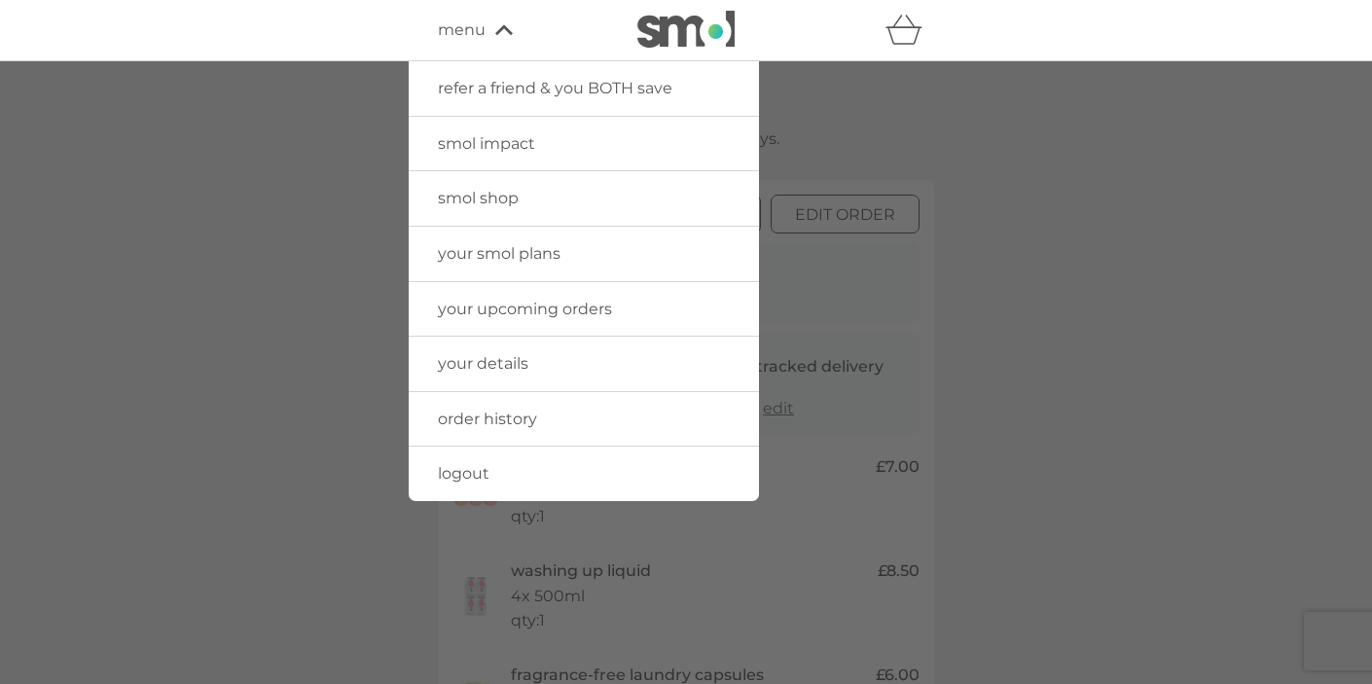
click at [509, 258] on span "your smol plans" at bounding box center [499, 253] width 123 height 18
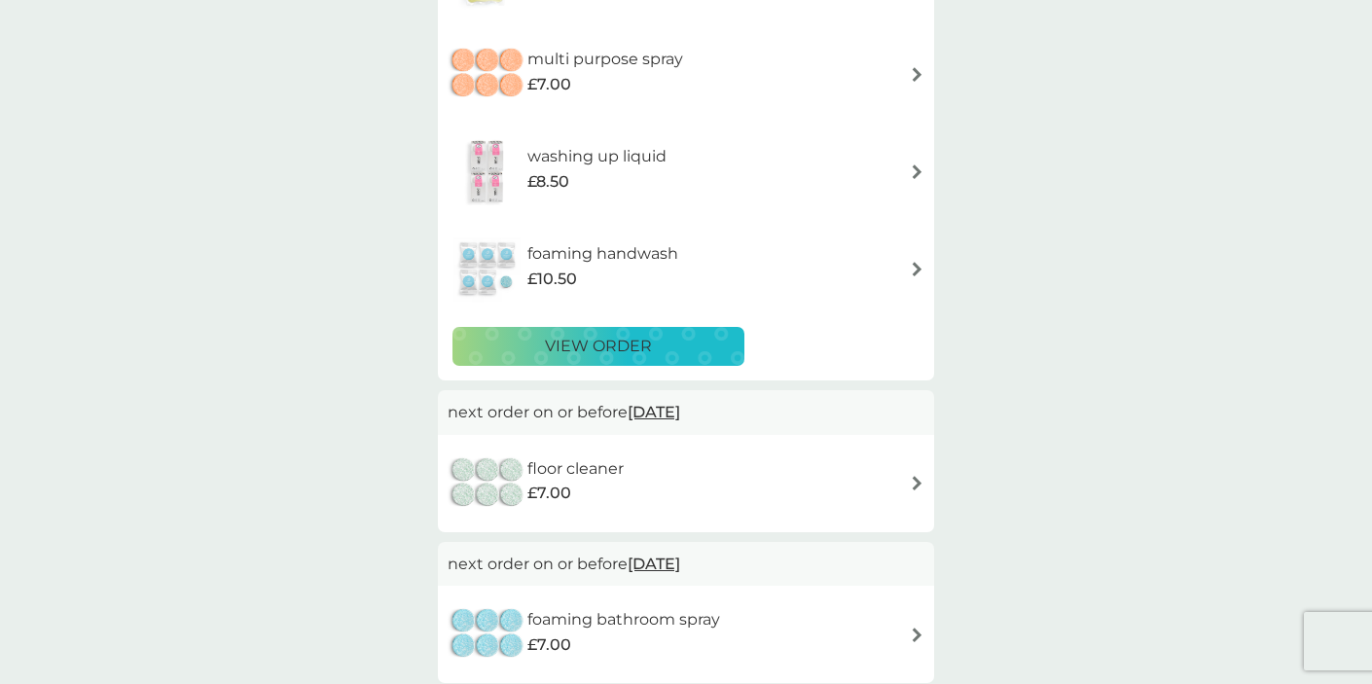
scroll to position [753, 0]
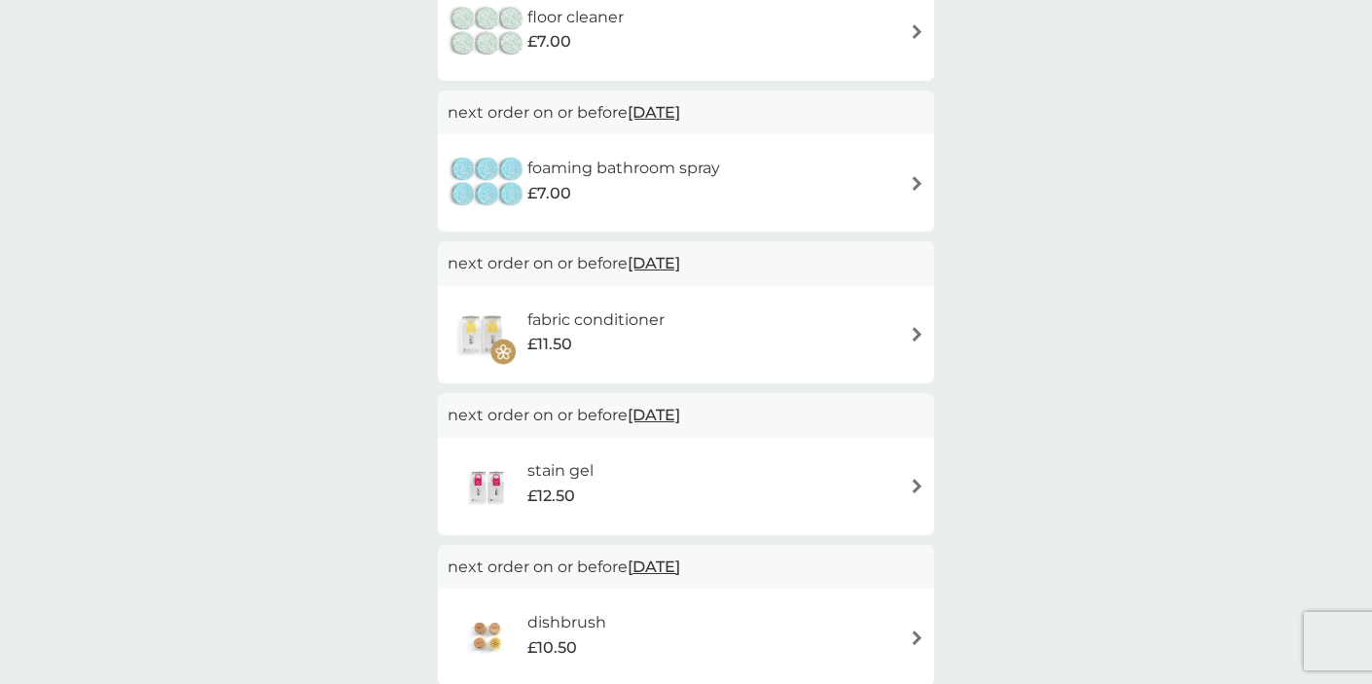
click at [721, 187] on div "foaming bathroom spray £7.00" at bounding box center [633, 183] width 212 height 54
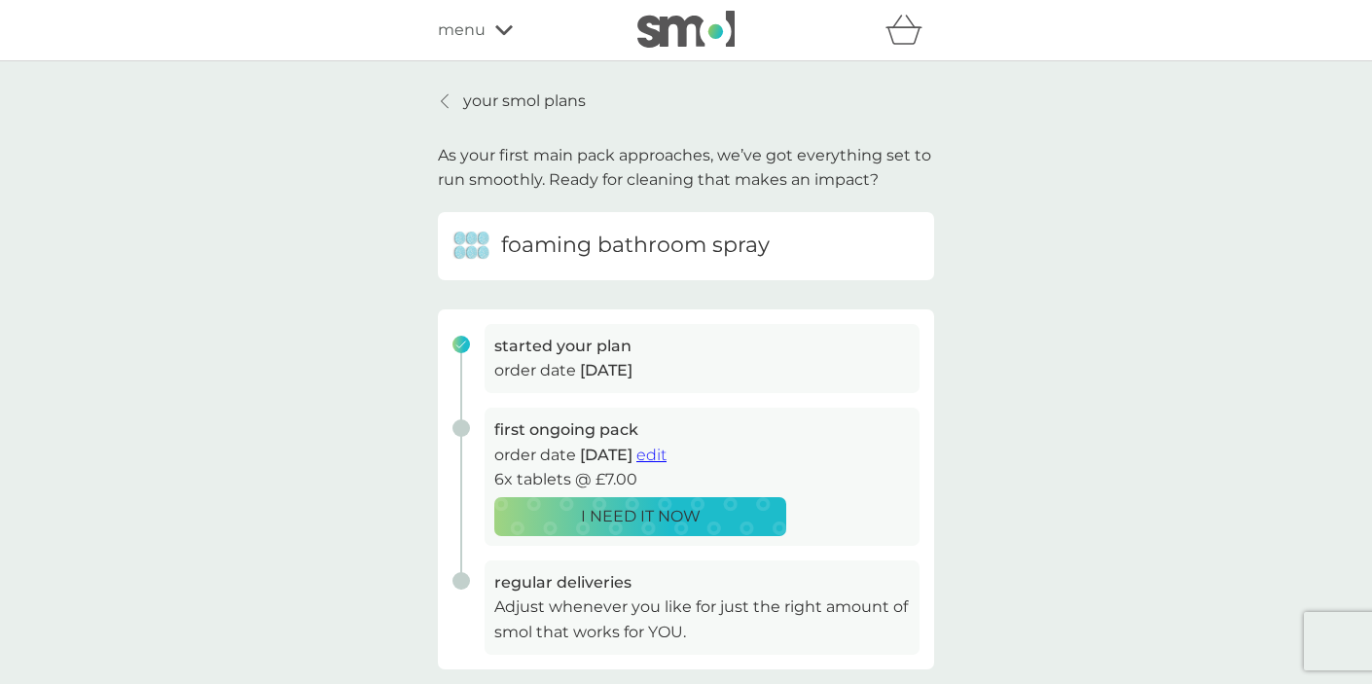
click at [465, 108] on p "your smol plans" at bounding box center [524, 101] width 123 height 25
